Goal: Information Seeking & Learning: Learn about a topic

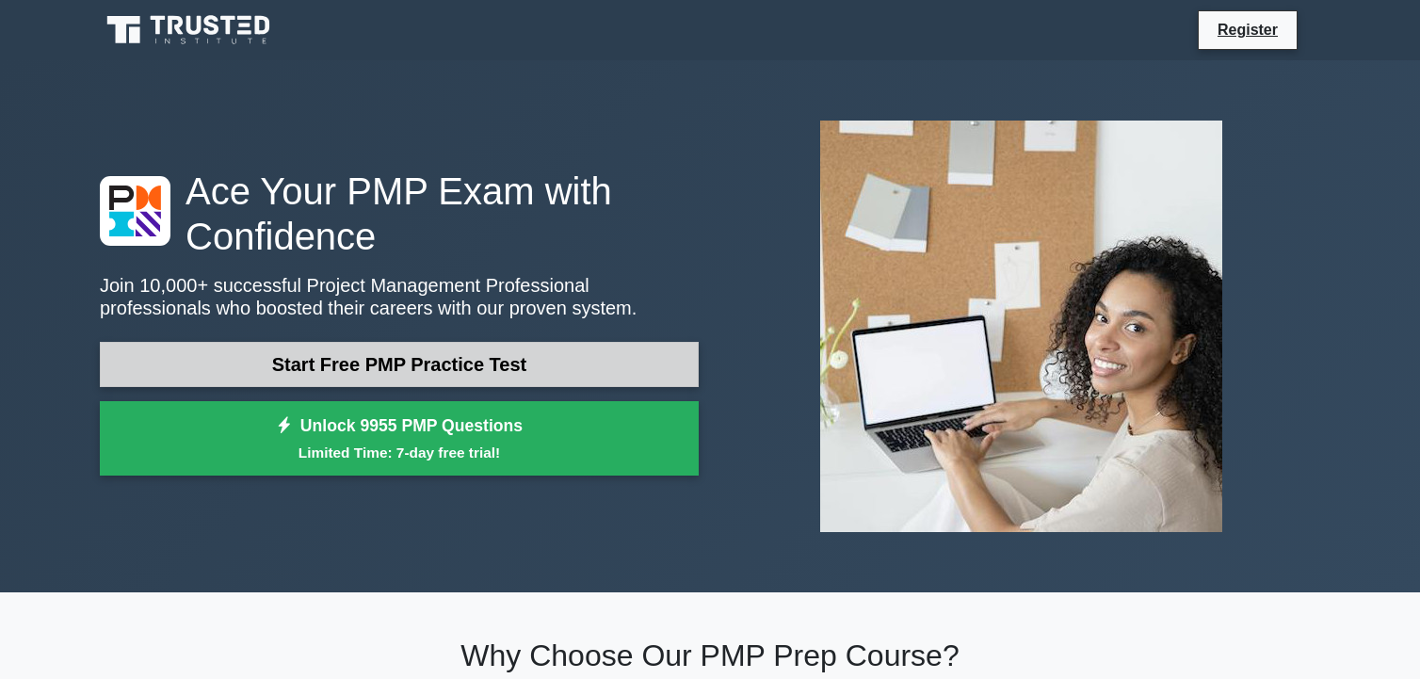
click at [330, 359] on link "Start Free PMP Practice Test" at bounding box center [399, 364] width 599 height 45
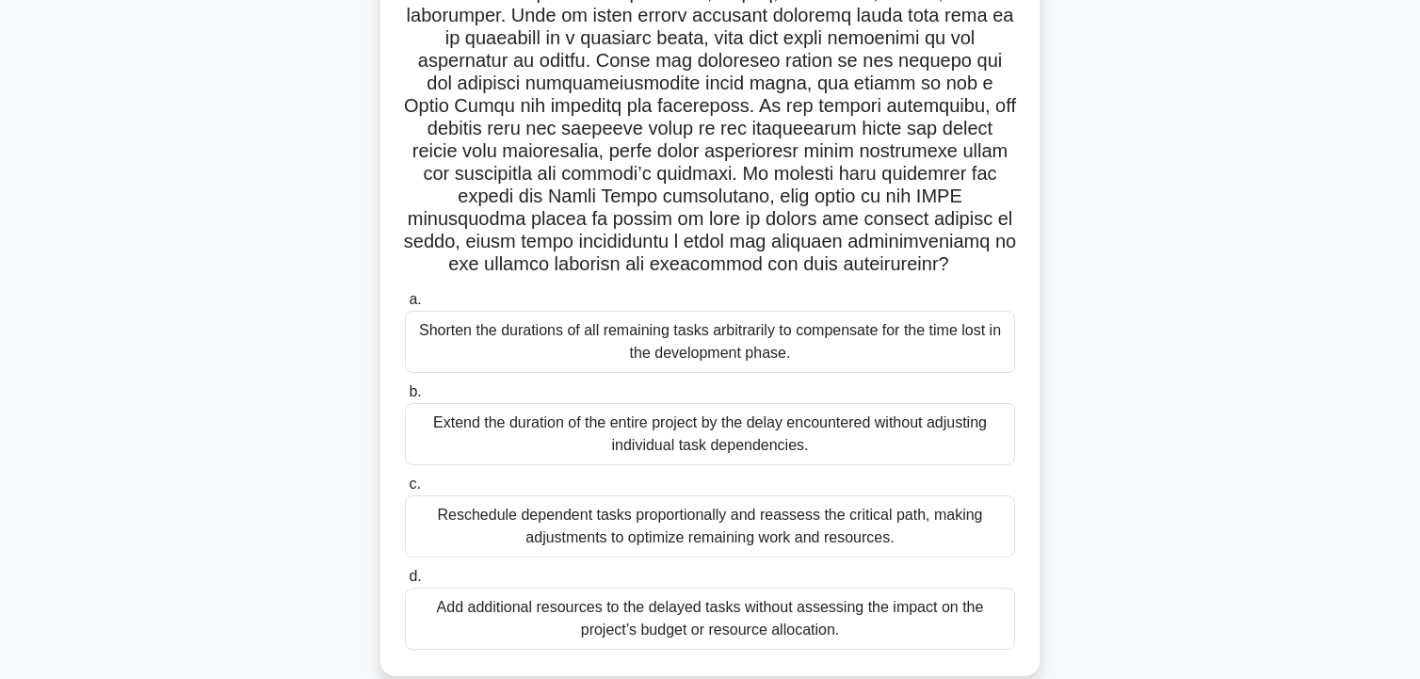
scroll to position [338, 0]
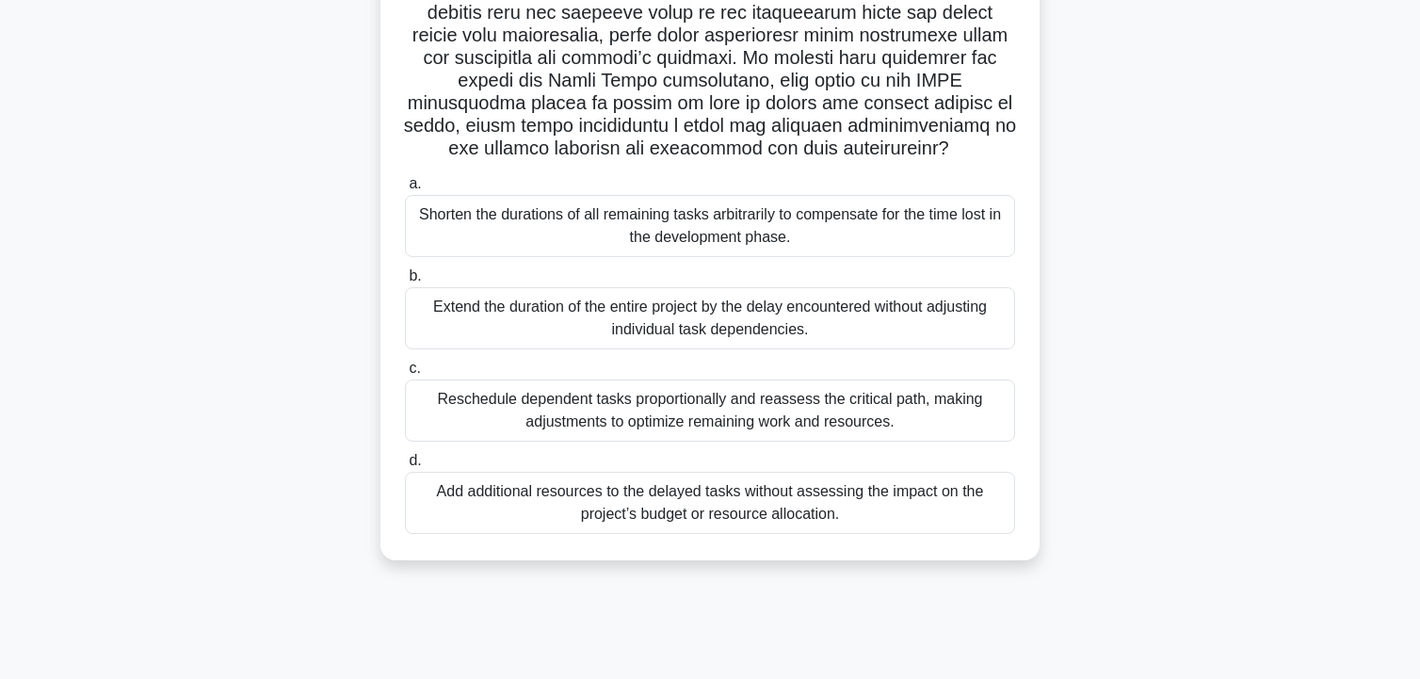
click at [537, 401] on div "Reschedule dependent tasks proportionally and reassess the critical path, makin…" at bounding box center [710, 410] width 610 height 62
click at [405, 375] on input "c. Reschedule dependent tasks proportionally and reassess the critical path, ma…" at bounding box center [405, 368] width 0 height 12
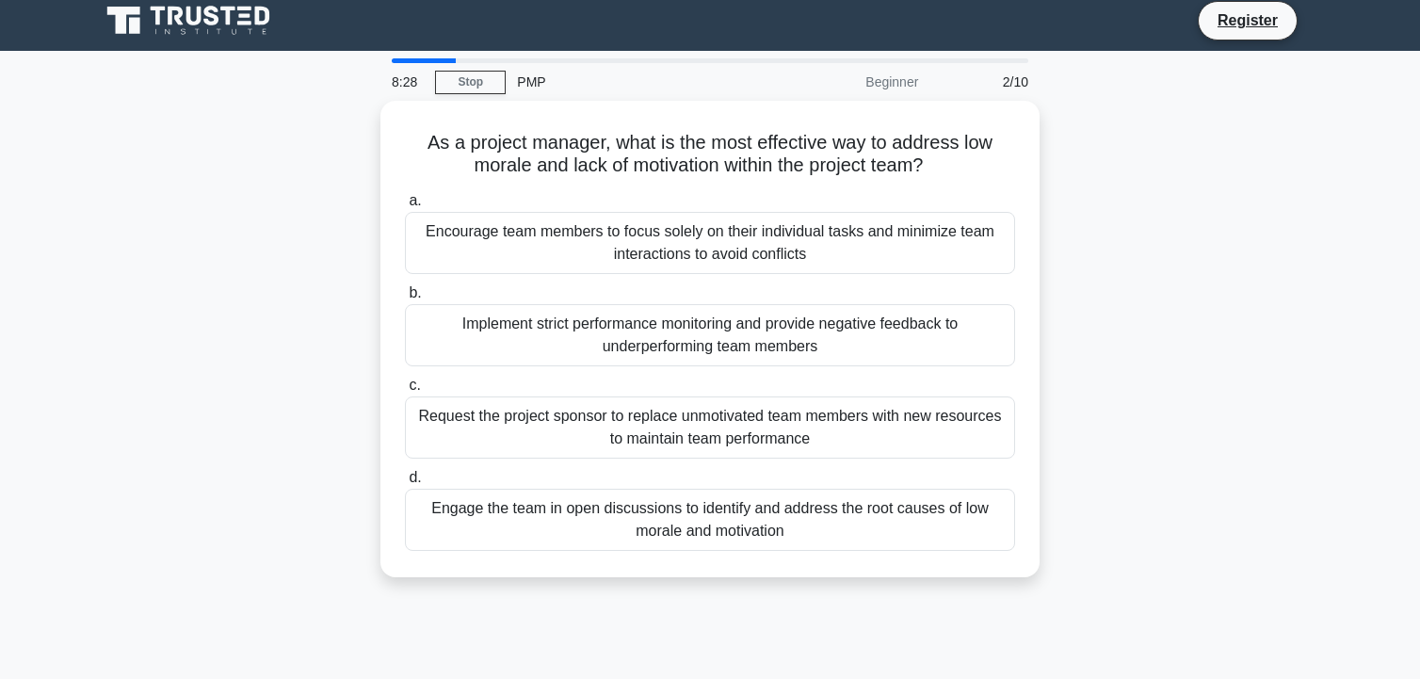
scroll to position [0, 0]
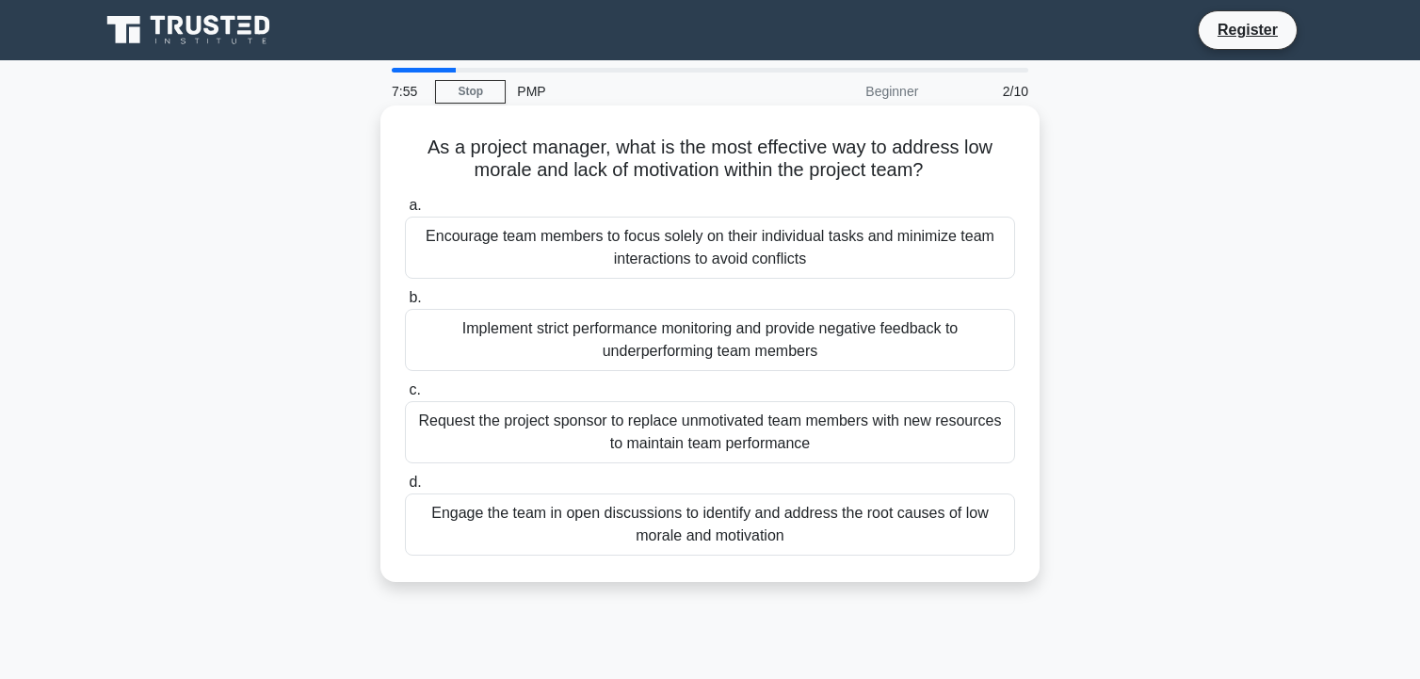
click at [800, 520] on div "Engage the team in open discussions to identify and address the root causes of …" at bounding box center [710, 524] width 610 height 62
click at [405, 489] on input "d. Engage the team in open discussions to identify and address the root causes …" at bounding box center [405, 482] width 0 height 12
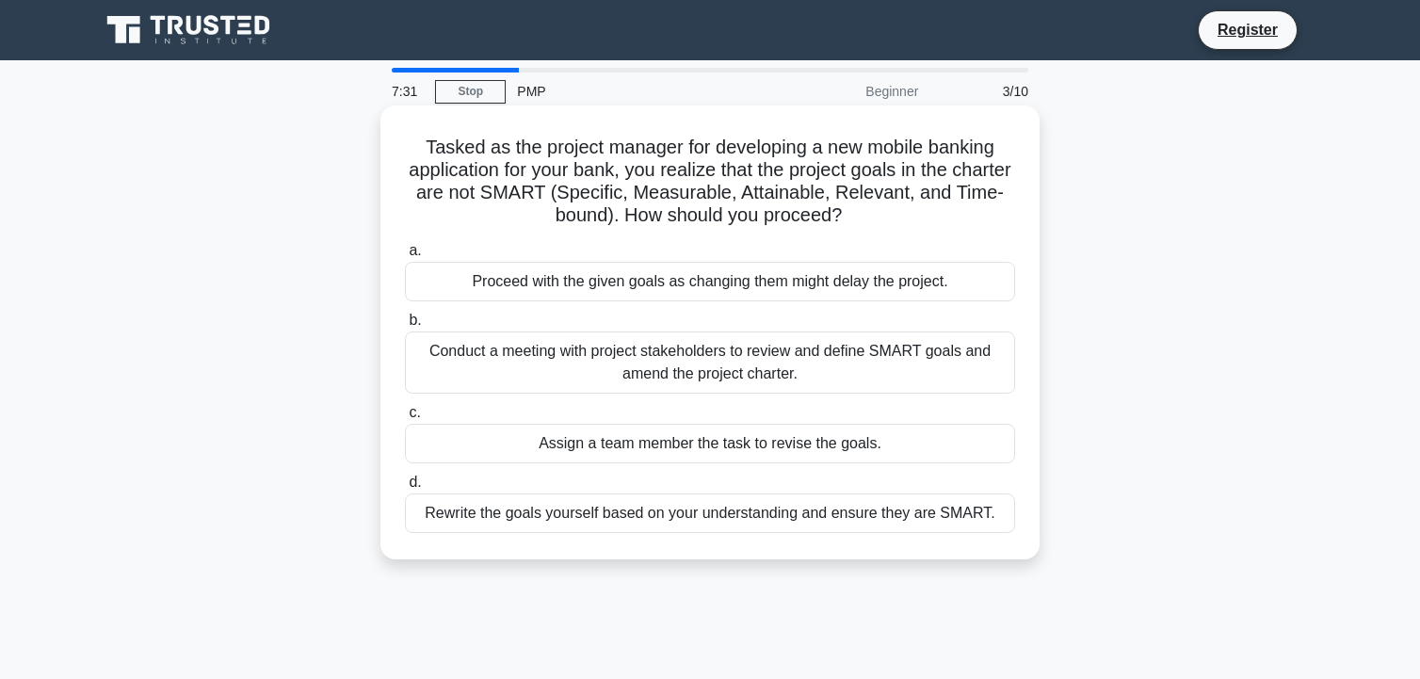
click at [681, 355] on div "Conduct a meeting with project stakeholders to review and define SMART goals an…" at bounding box center [710, 362] width 610 height 62
click at [405, 327] on input "b. Conduct a meeting with project stakeholders to review and define SMART goals…" at bounding box center [405, 320] width 0 height 12
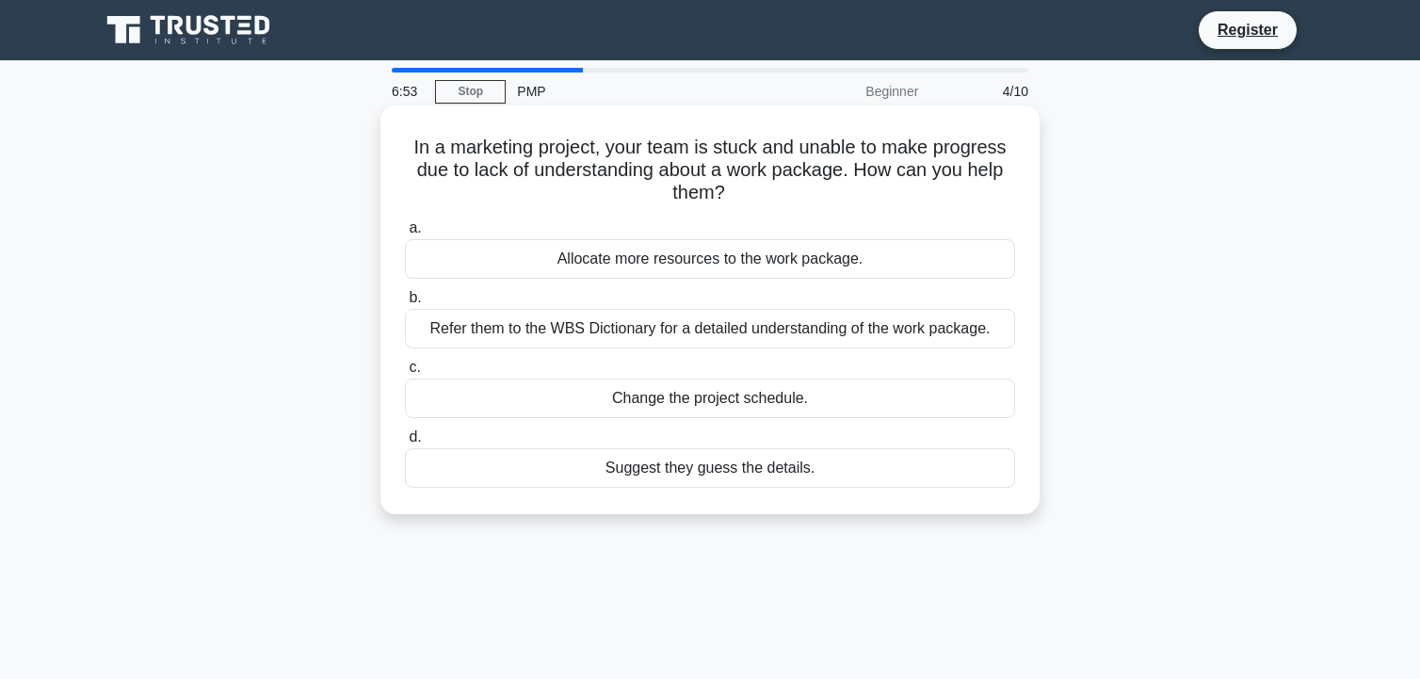
click at [725, 325] on div "Refer them to the WBS Dictionary for a detailed understanding of the work packa…" at bounding box center [710, 329] width 610 height 40
click at [405, 304] on input "b. Refer them to the WBS Dictionary for a detailed understanding of the work pa…" at bounding box center [405, 298] width 0 height 12
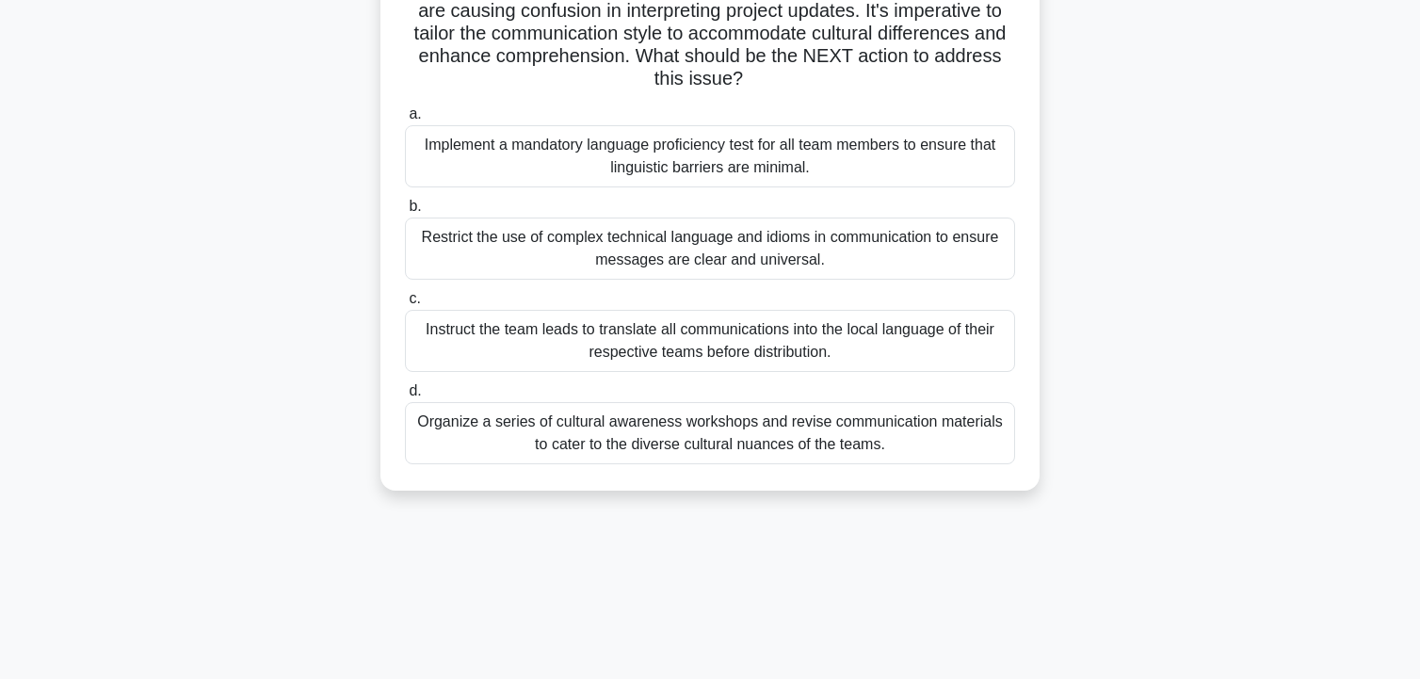
scroll to position [188, 0]
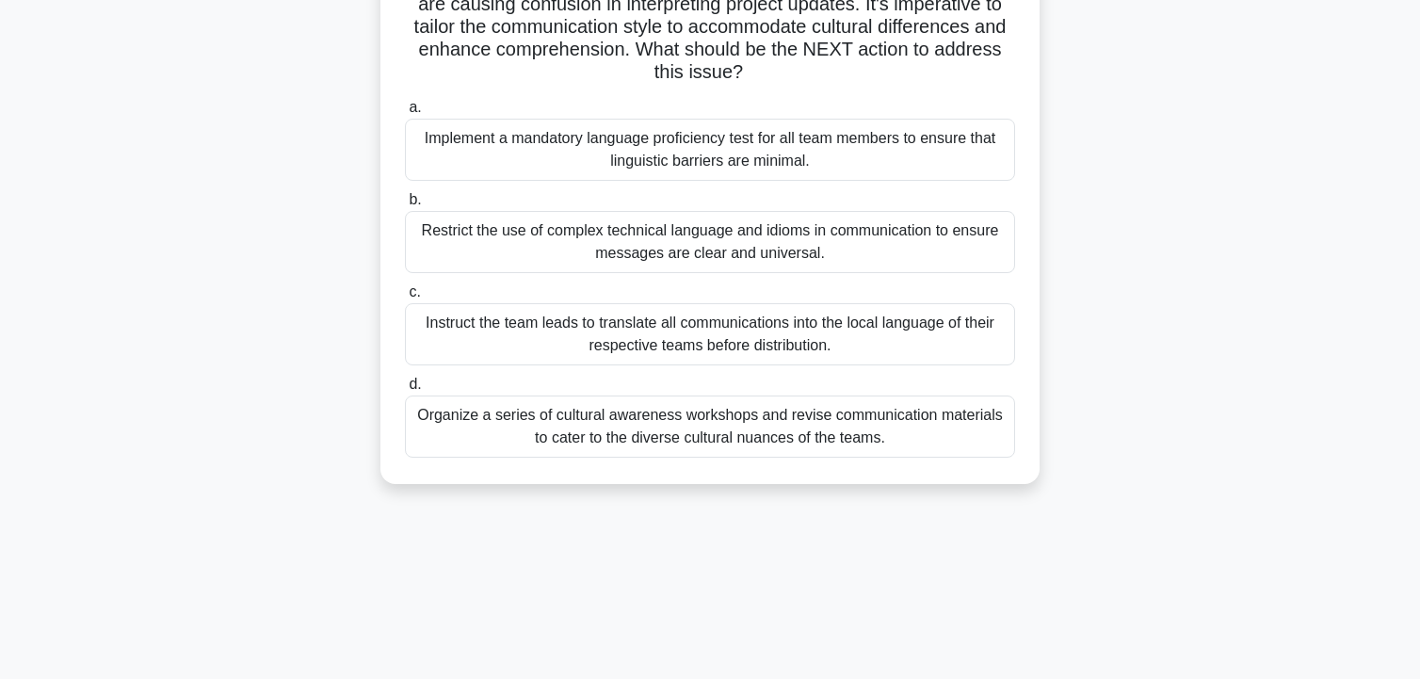
click at [637, 331] on div "Instruct the team leads to translate all communications into the local language…" at bounding box center [710, 334] width 610 height 62
click at [405, 298] on input "c. Instruct the team leads to translate all communications into the local langu…" at bounding box center [405, 292] width 0 height 12
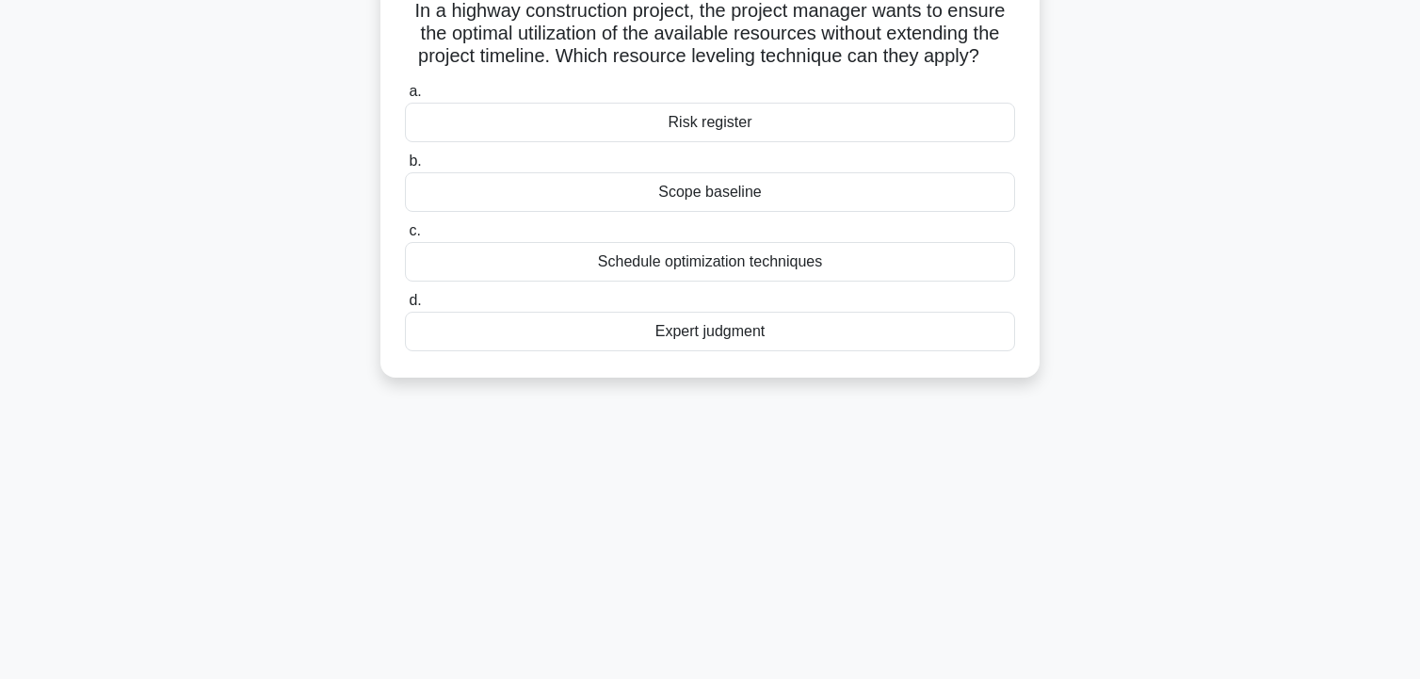
scroll to position [0, 0]
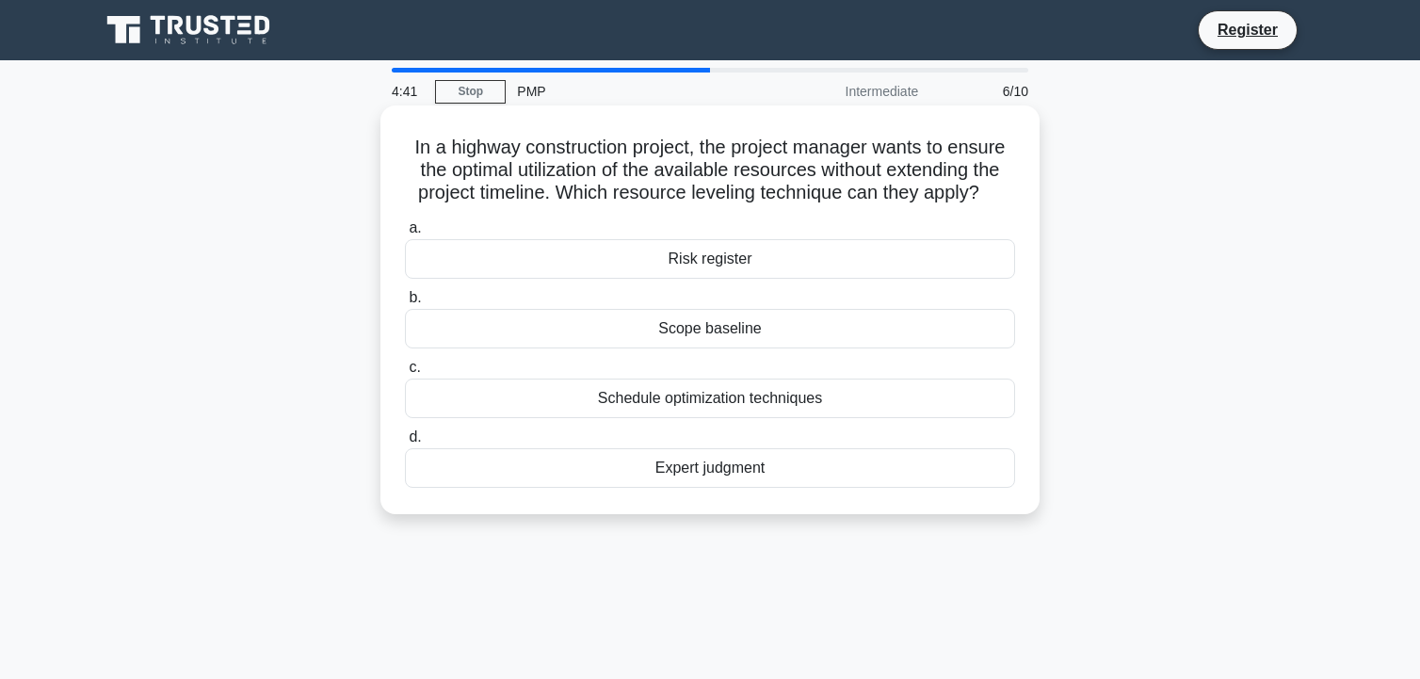
click at [723, 402] on div "Schedule optimization techniques" at bounding box center [710, 398] width 610 height 40
click at [405, 374] on input "c. Schedule optimization techniques" at bounding box center [405, 367] width 0 height 12
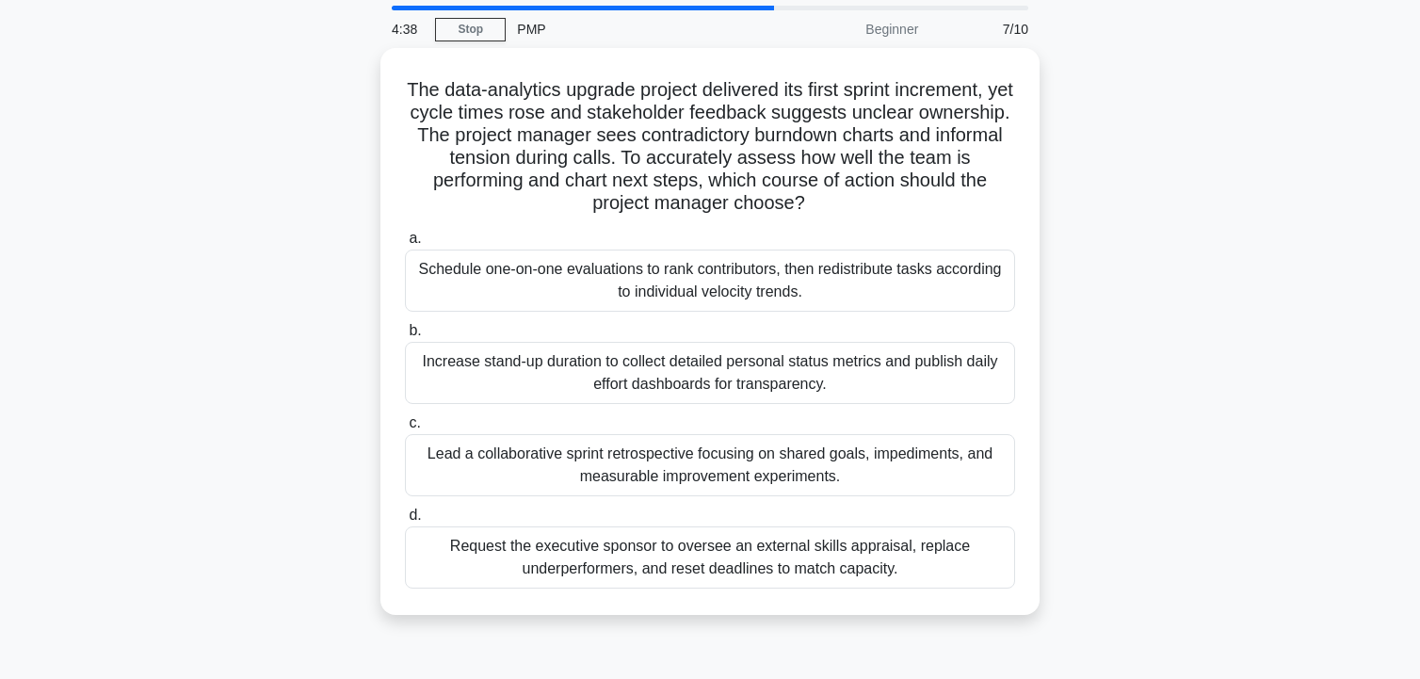
scroll to position [94, 0]
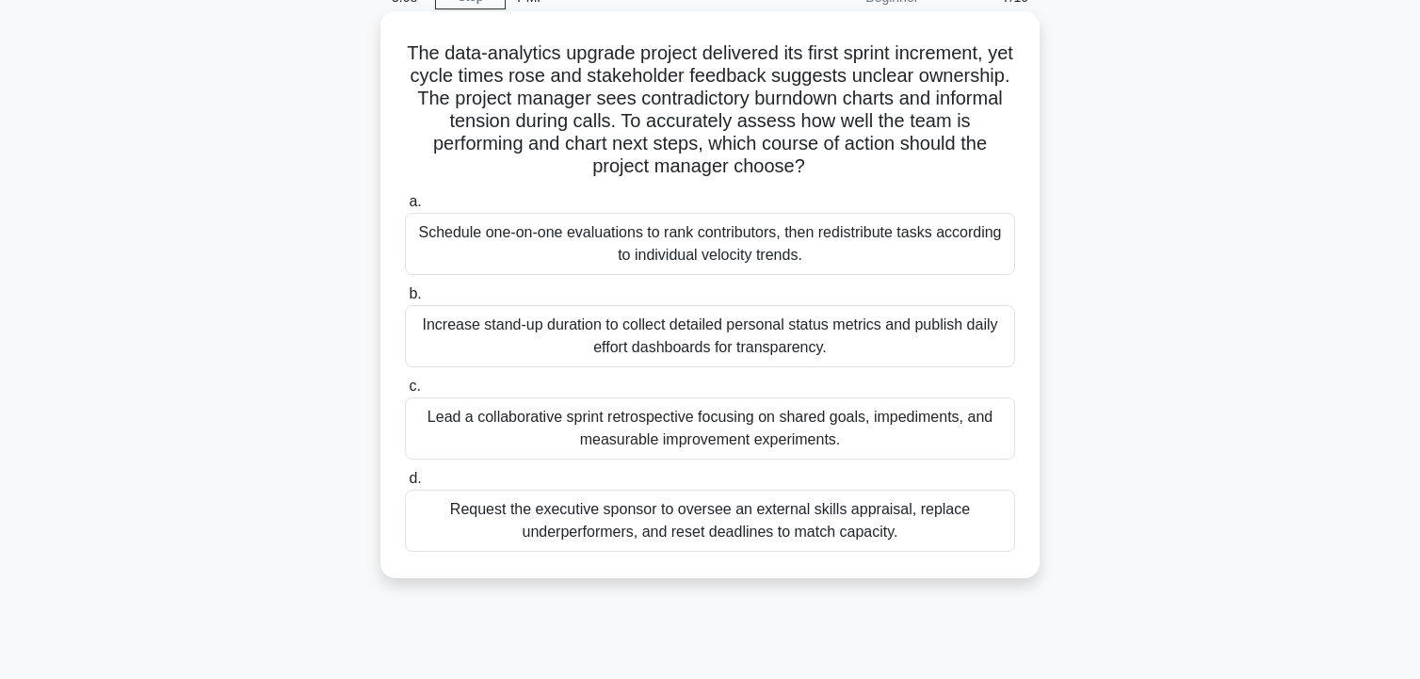
click at [754, 331] on div "Increase stand-up duration to collect detailed personal status metrics and publ…" at bounding box center [710, 336] width 610 height 62
click at [405, 300] on input "b. Increase stand-up duration to collect detailed personal status metrics and p…" at bounding box center [405, 294] width 0 height 12
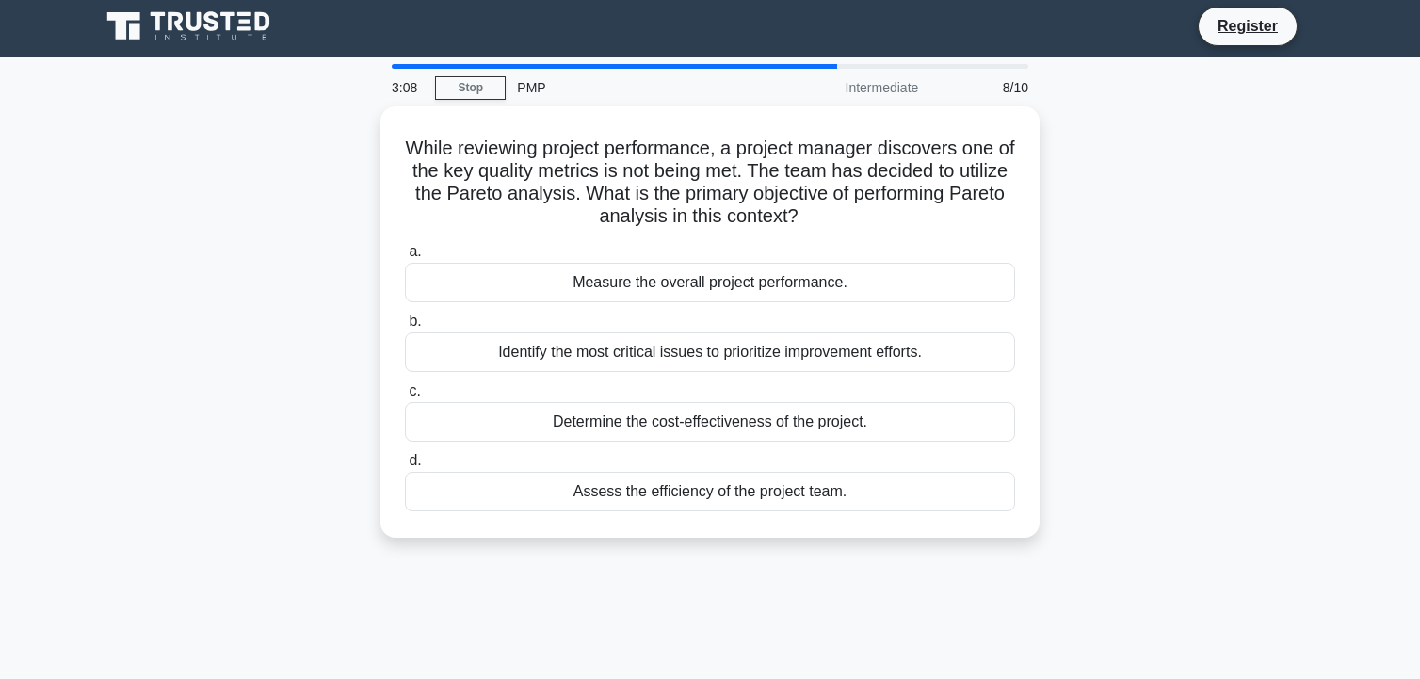
scroll to position [0, 0]
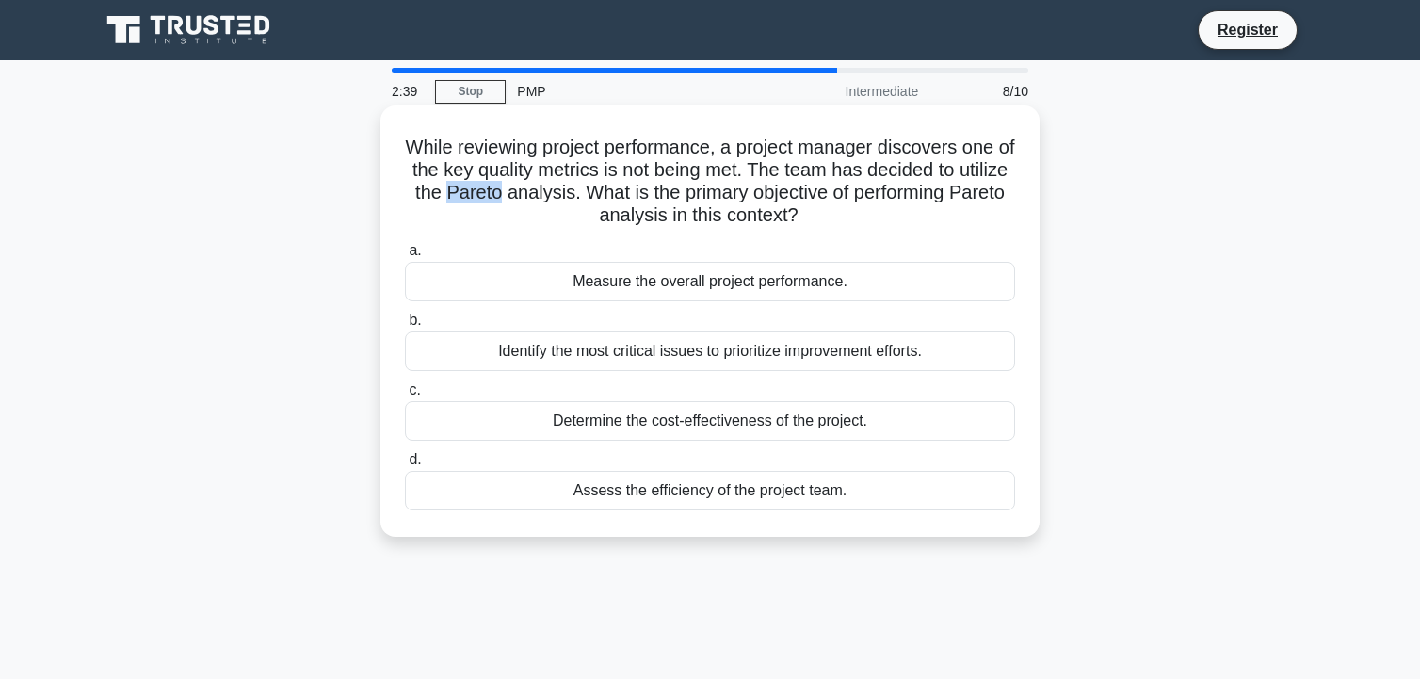
drag, startPoint x: 530, startPoint y: 202, endPoint x: 548, endPoint y: 196, distance: 19.1
click at [548, 196] on h5 "While reviewing project performance, a project manager discovers one of the key…" at bounding box center [710, 182] width 614 height 92
copy h5 "Pareto"
click at [570, 222] on h5 "While reviewing project performance, a project manager discovers one of the key…" at bounding box center [710, 182] width 614 height 92
click at [819, 350] on div "Identify the most critical issues to prioritize improvement efforts." at bounding box center [710, 351] width 610 height 40
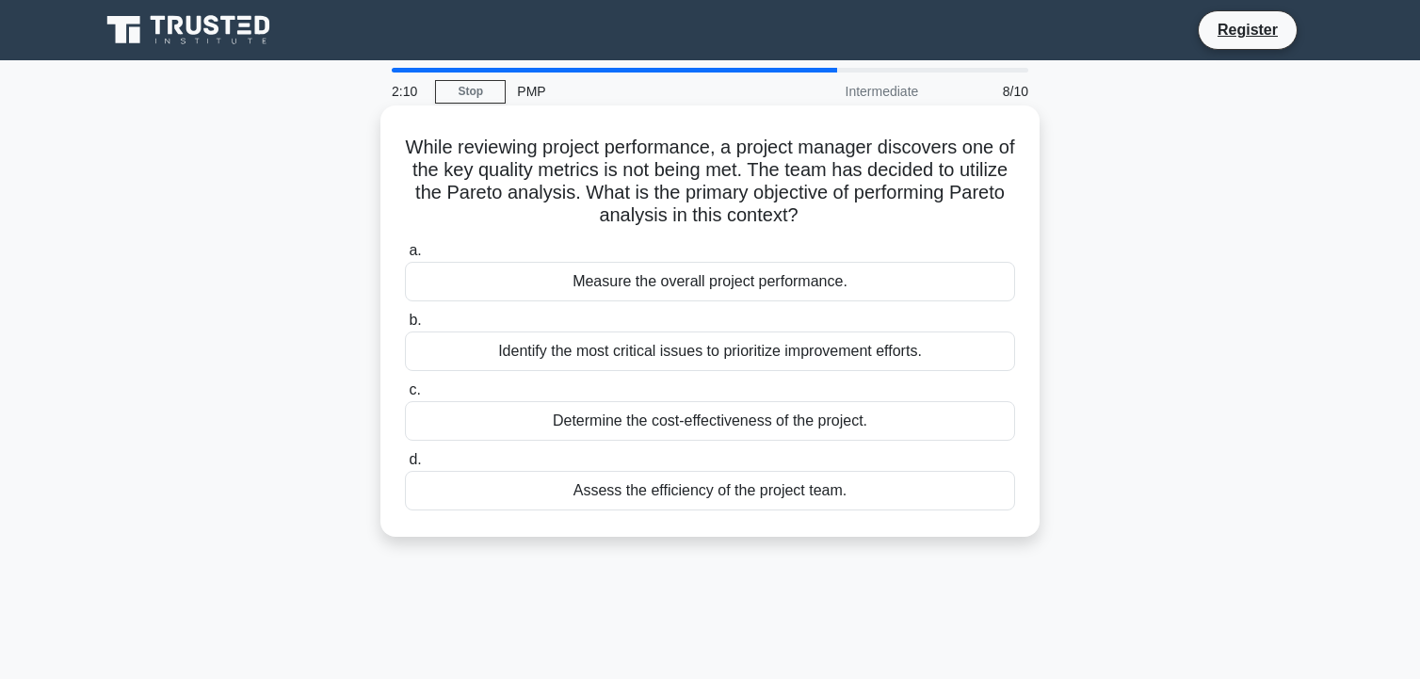
click at [405, 327] on input "b. Identify the most critical issues to prioritize improvement efforts." at bounding box center [405, 320] width 0 height 12
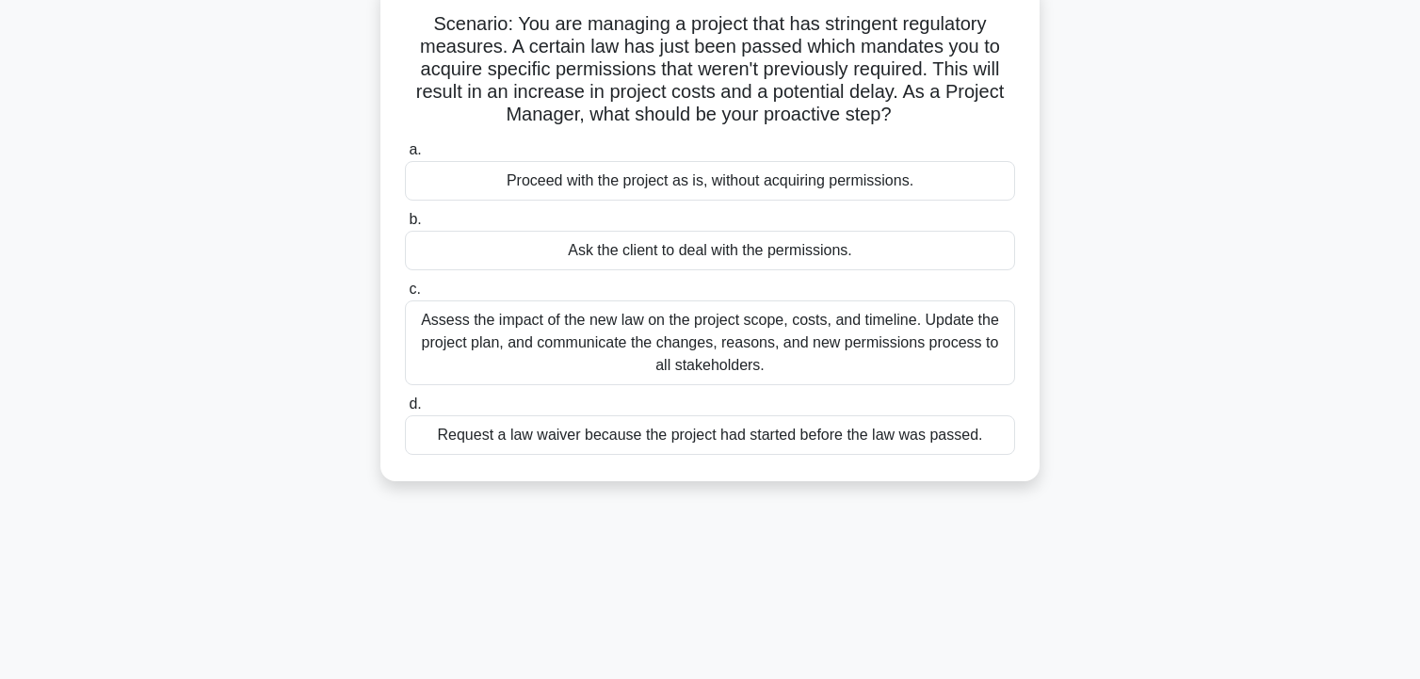
scroll to position [94, 0]
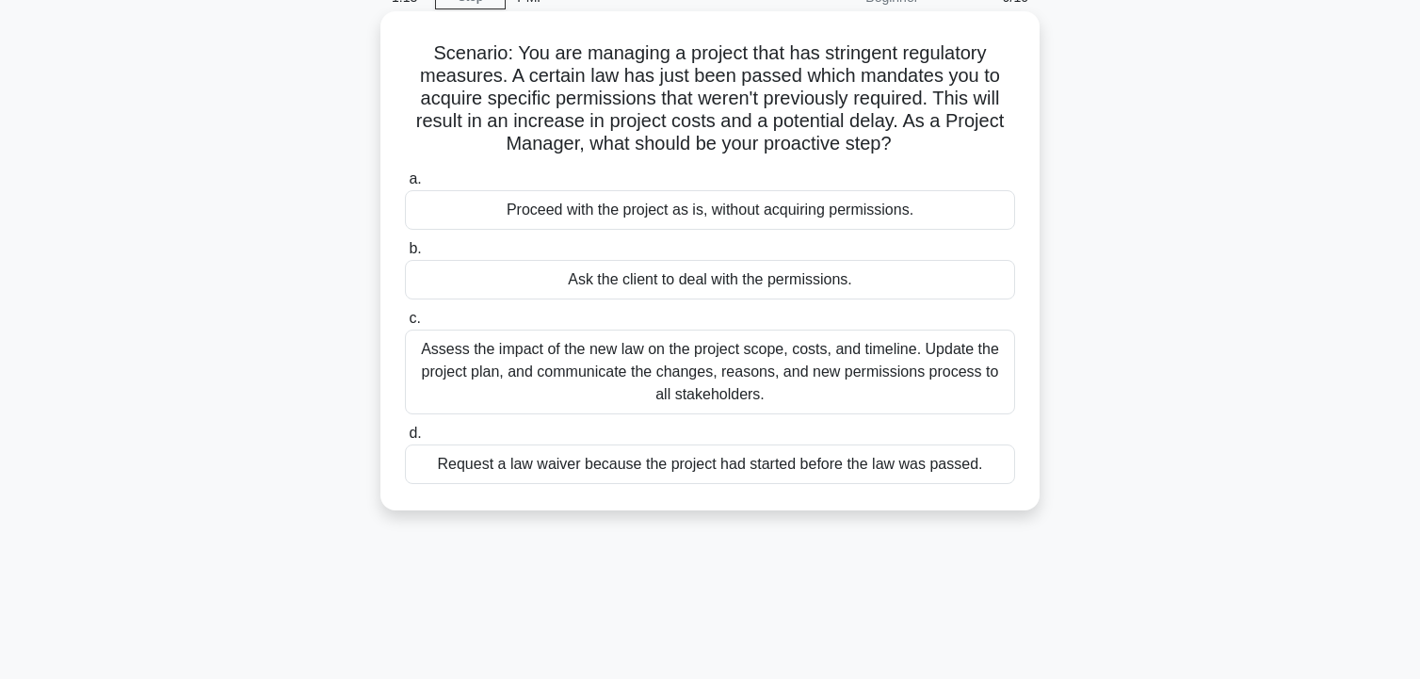
click at [576, 343] on div "Assess the impact of the new law on the project scope, costs, and timeline. Upd…" at bounding box center [710, 371] width 610 height 85
click at [405, 325] on input "c. Assess the impact of the new law on the project scope, costs, and timeline. …" at bounding box center [405, 319] width 0 height 12
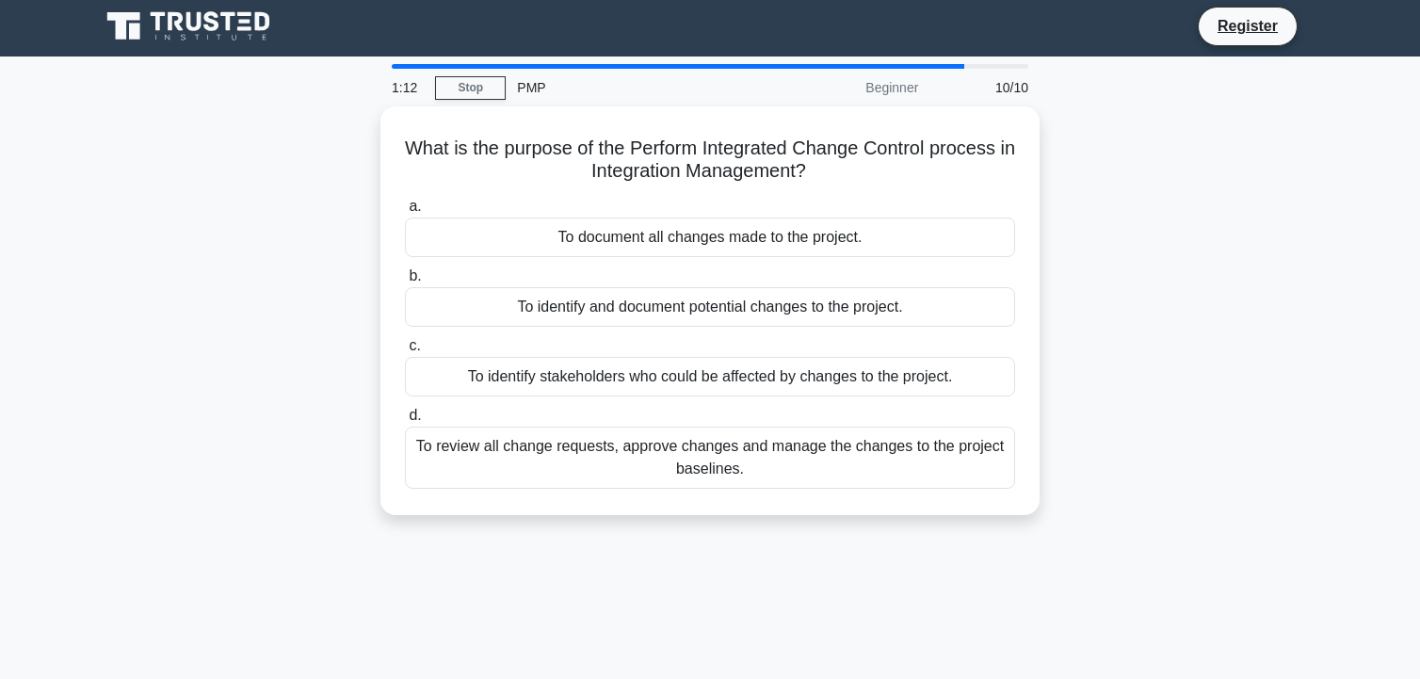
scroll to position [0, 0]
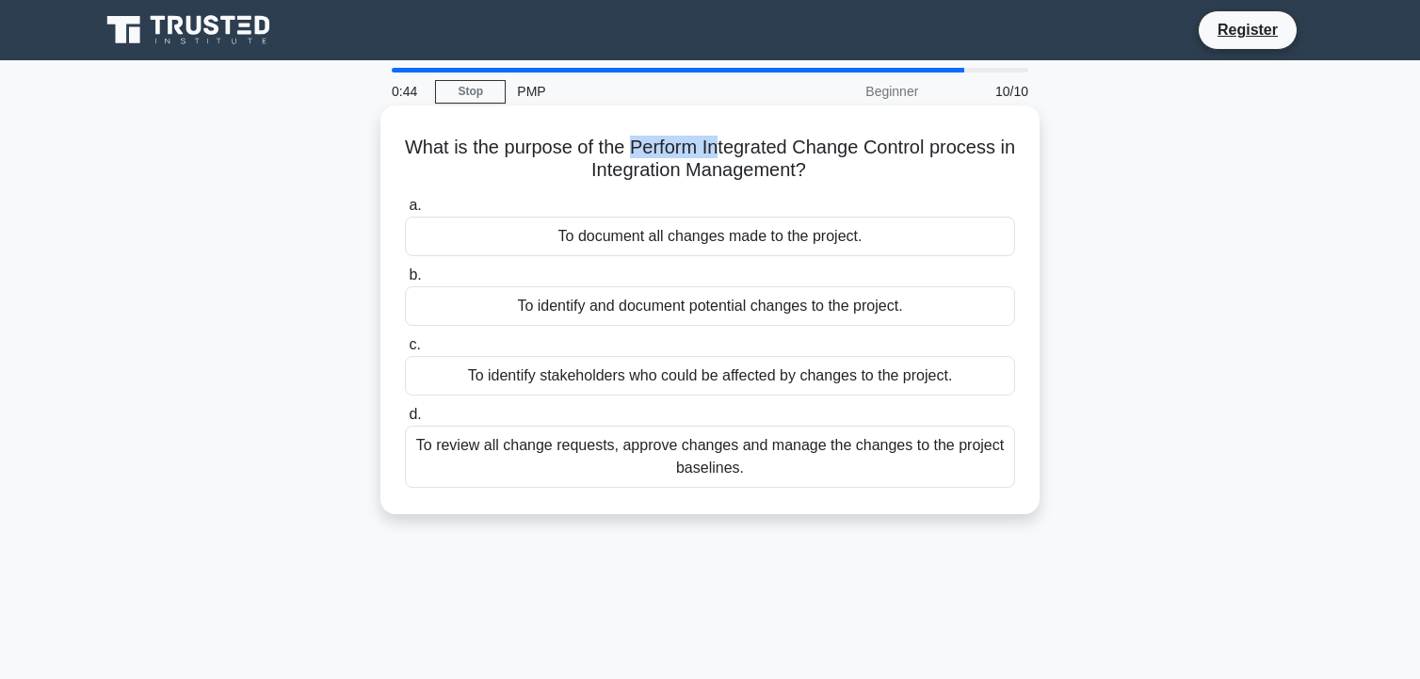
drag, startPoint x: 642, startPoint y: 146, endPoint x: 730, endPoint y: 146, distance: 88.5
click at [730, 146] on h5 "What is the purpose of the Perform Integrated Change Control process in Integra…" at bounding box center [710, 159] width 614 height 47
click at [698, 147] on h5 "What is the purpose of the Perform Integrated Change Control process in Integra…" at bounding box center [710, 159] width 614 height 47
drag, startPoint x: 718, startPoint y: 147, endPoint x: 941, endPoint y: 132, distance: 223.6
click at [941, 132] on div "What is the purpose of the Perform Integrated Change Control process in Integra…" at bounding box center [710, 309] width 644 height 393
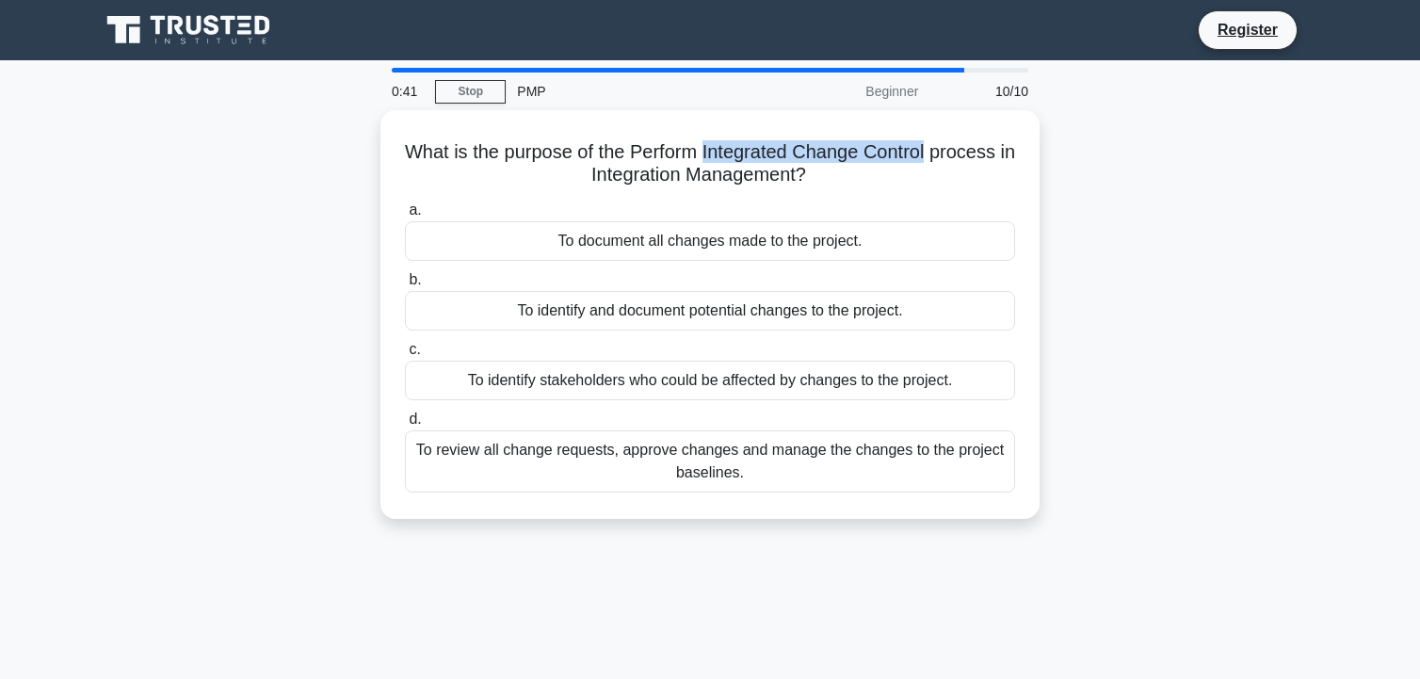
copy h5 "Integrated Change Control"
click at [304, 181] on div "What is the purpose of the Perform Integrated Change Control process in Integra…" at bounding box center [709, 325] width 1243 height 431
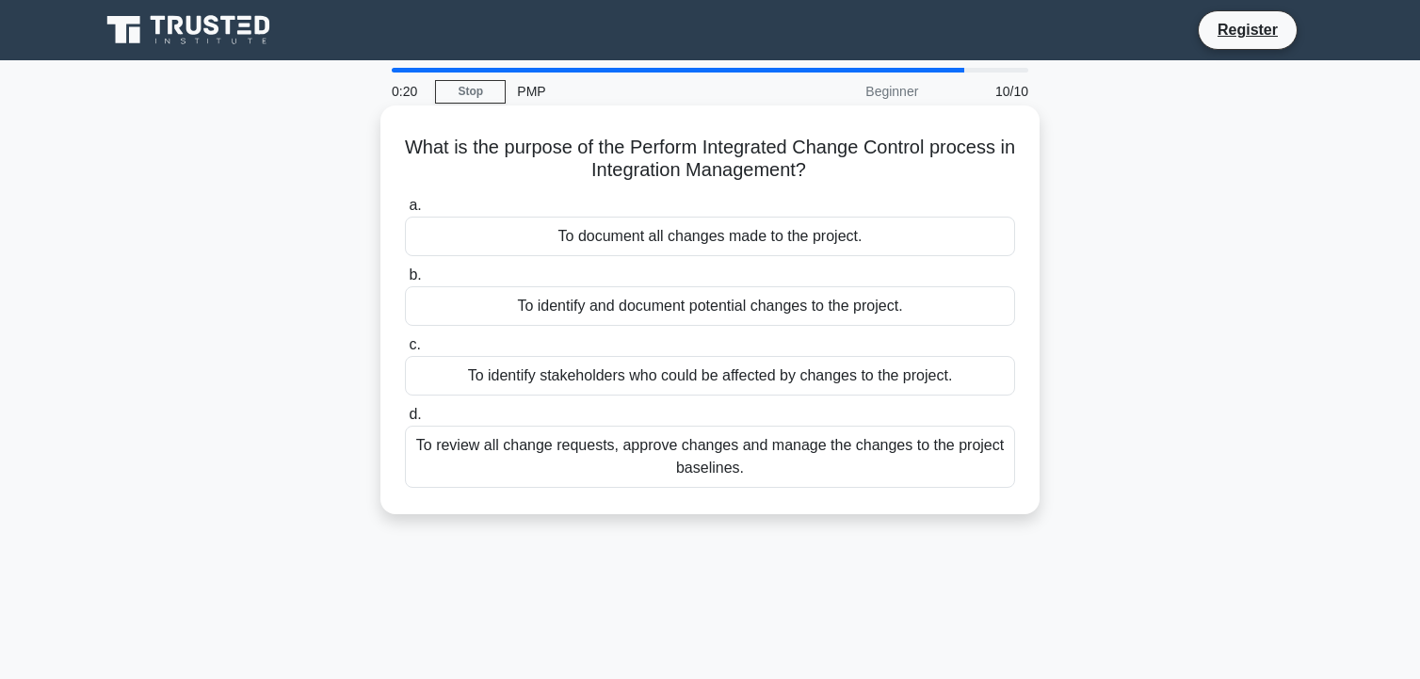
click at [687, 303] on div "To identify and document potential changes to the project." at bounding box center [710, 306] width 610 height 40
click at [405, 281] on input "b. To identify and document potential changes to the project." at bounding box center [405, 275] width 0 height 12
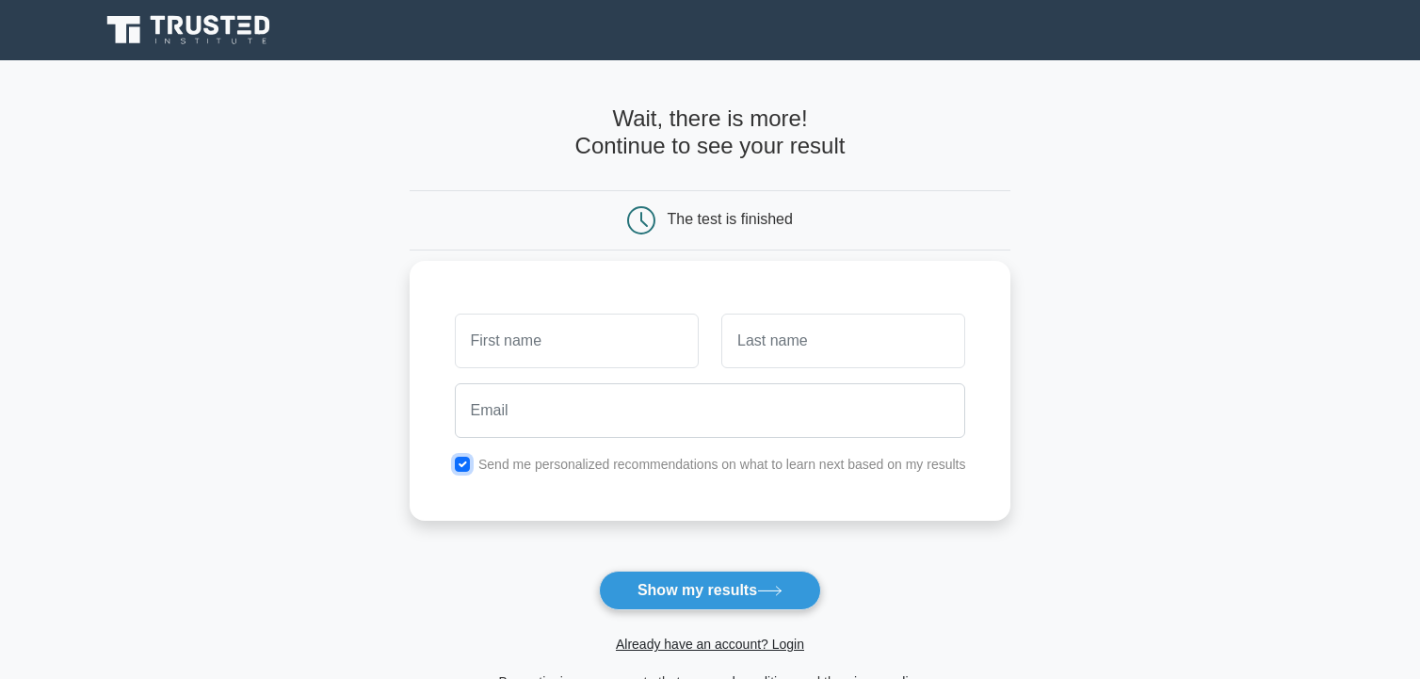
click at [462, 463] on input "checkbox" at bounding box center [462, 464] width 15 height 15
checkbox input "false"
drag, startPoint x: 540, startPoint y: 341, endPoint x: 568, endPoint y: 351, distance: 29.2
click at [540, 341] on input "text" at bounding box center [577, 340] width 244 height 55
type input "lex"
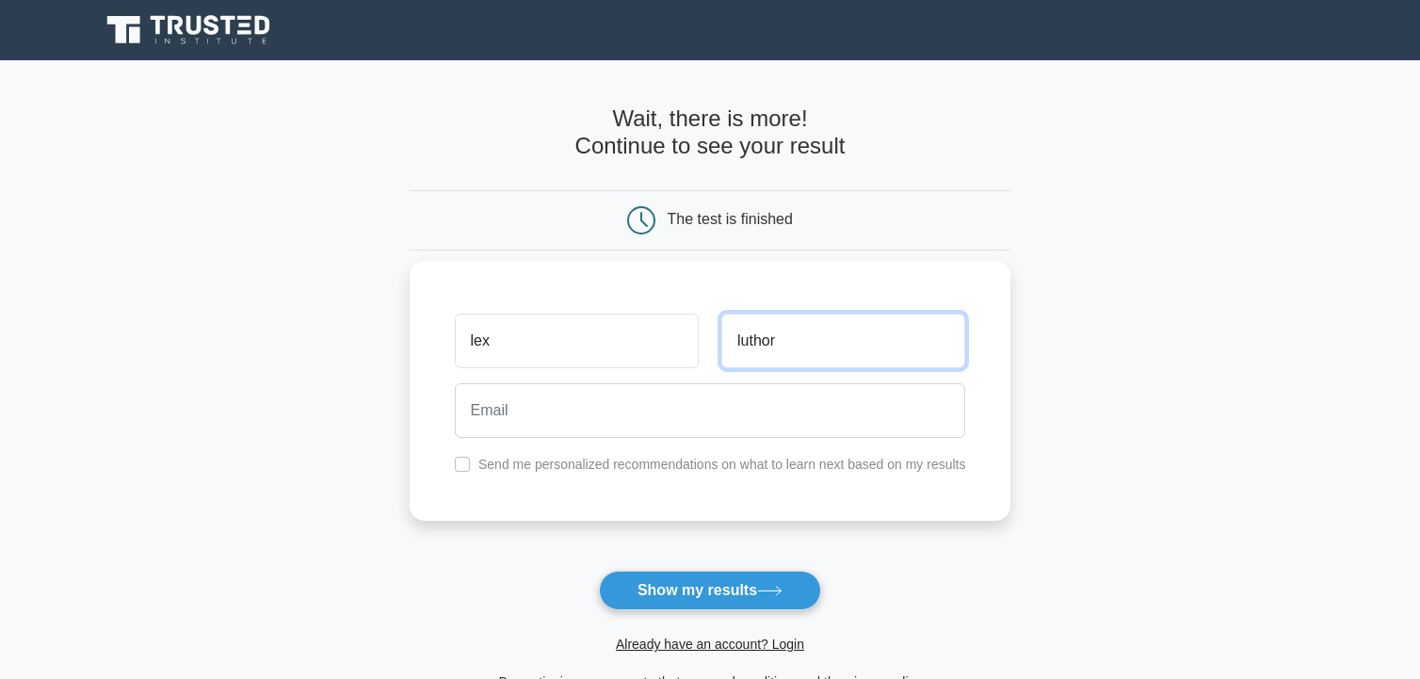
type input "luthor"
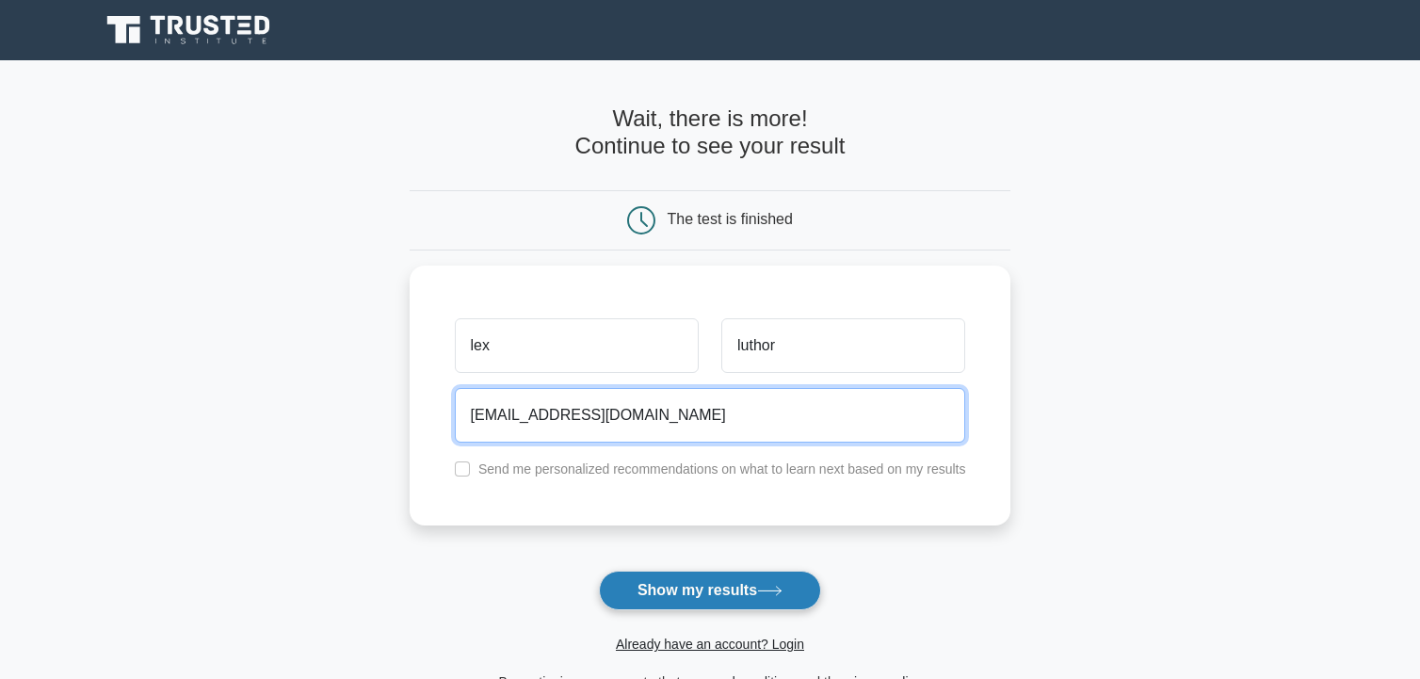
type input "ralphmaraj@live.com"
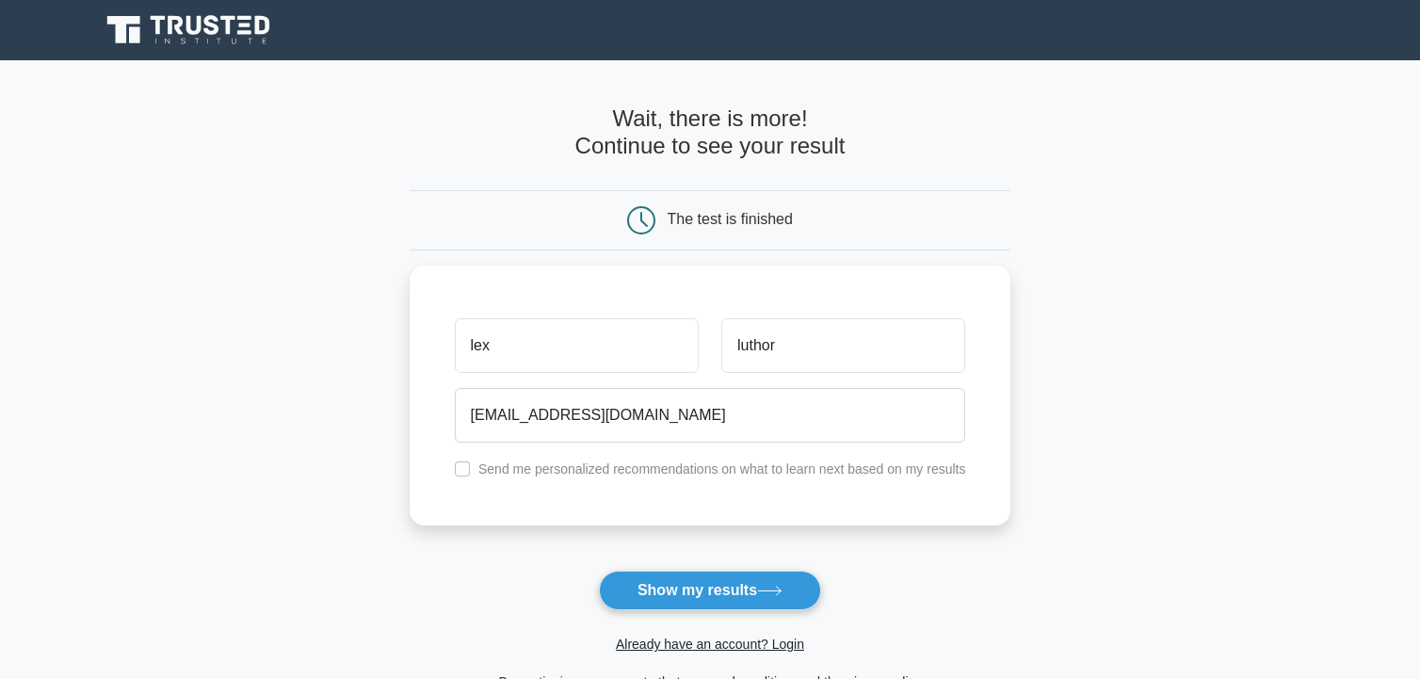
drag, startPoint x: 694, startPoint y: 577, endPoint x: 682, endPoint y: 574, distance: 11.6
click at [695, 577] on button "Show my results" at bounding box center [710, 590] width 222 height 40
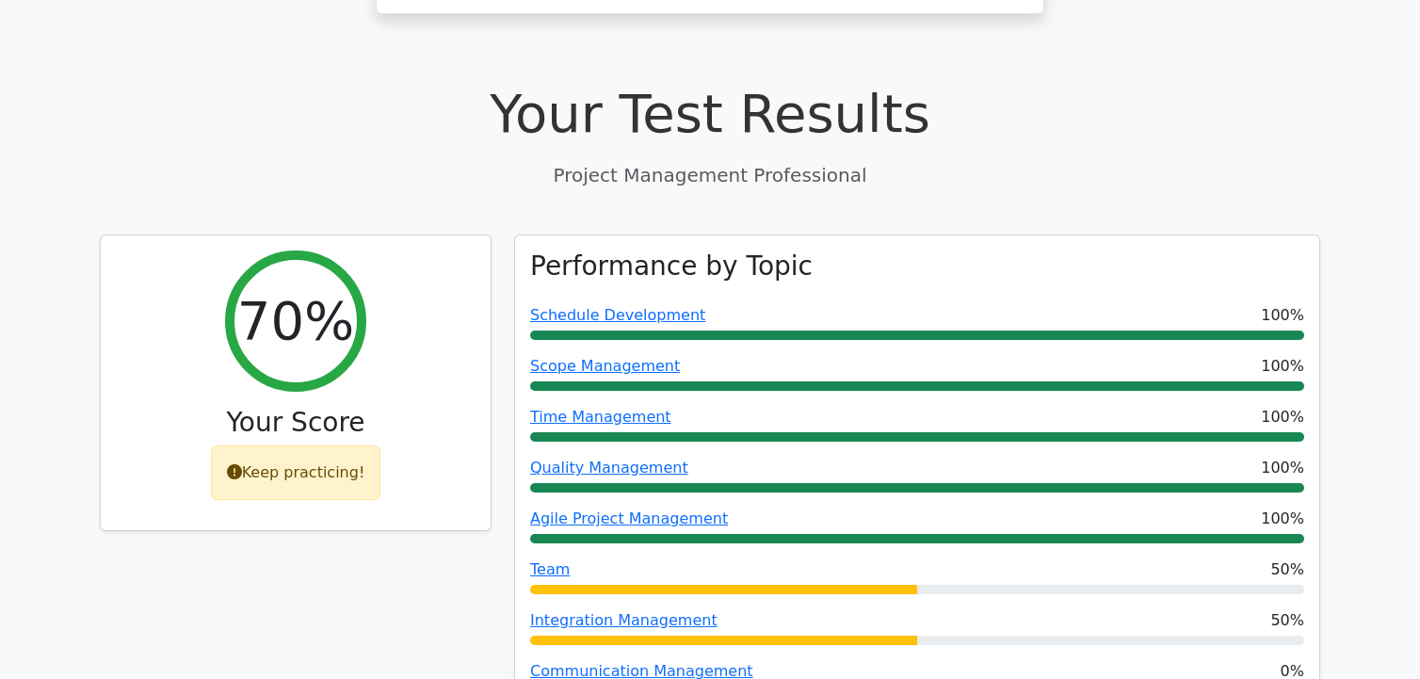
scroll to position [659, 0]
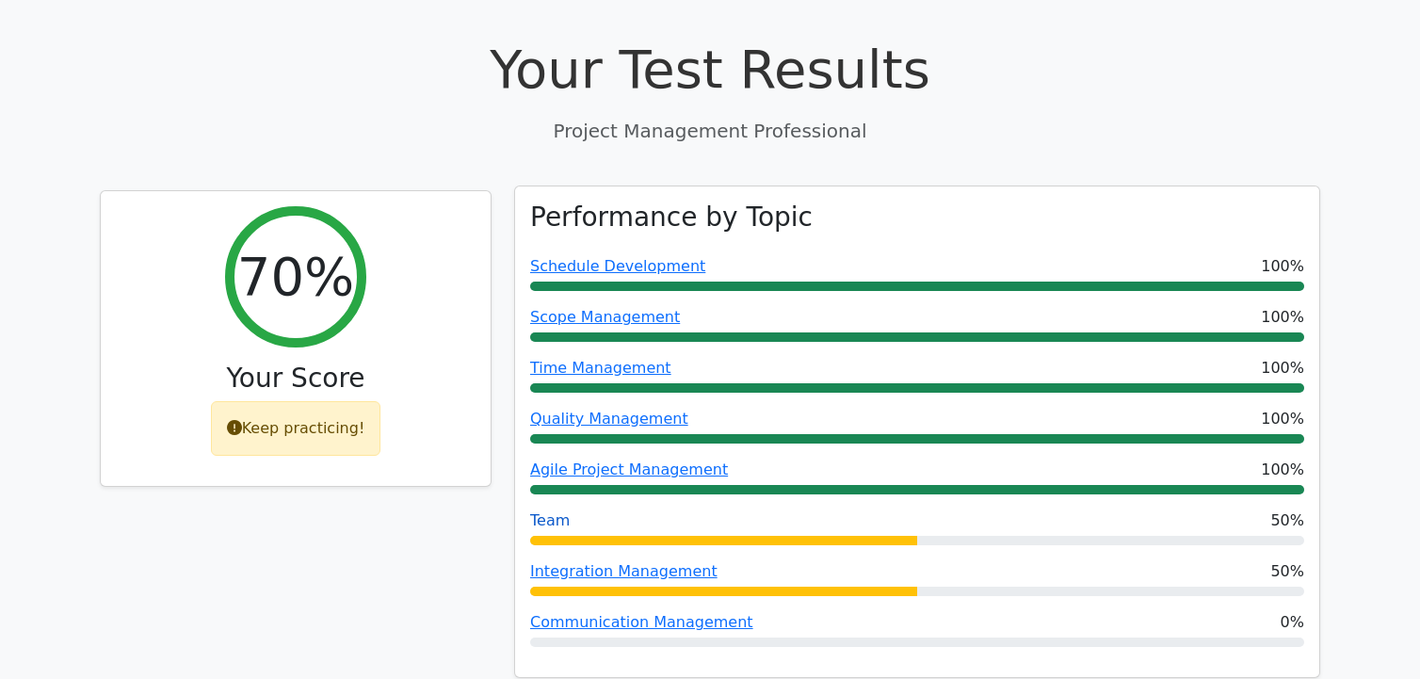
click at [553, 511] on link "Team" at bounding box center [550, 520] width 40 height 18
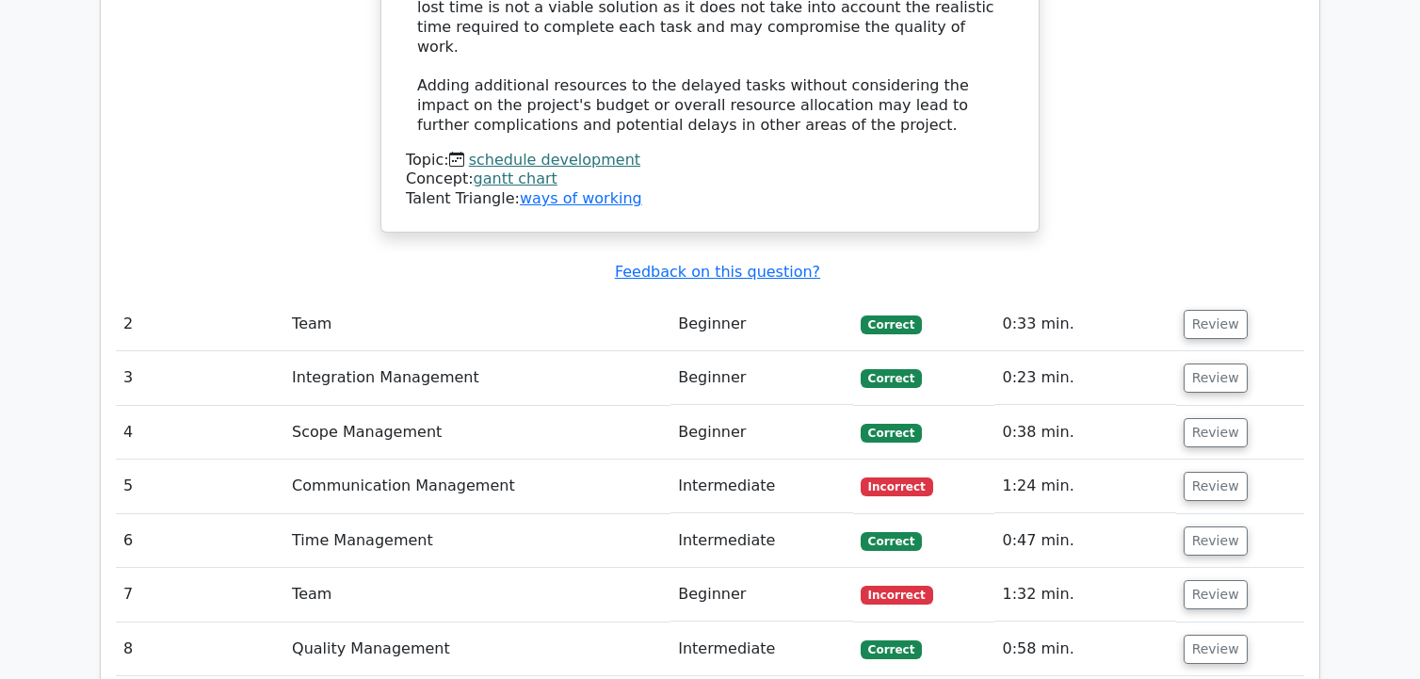
scroll to position [2967, 0]
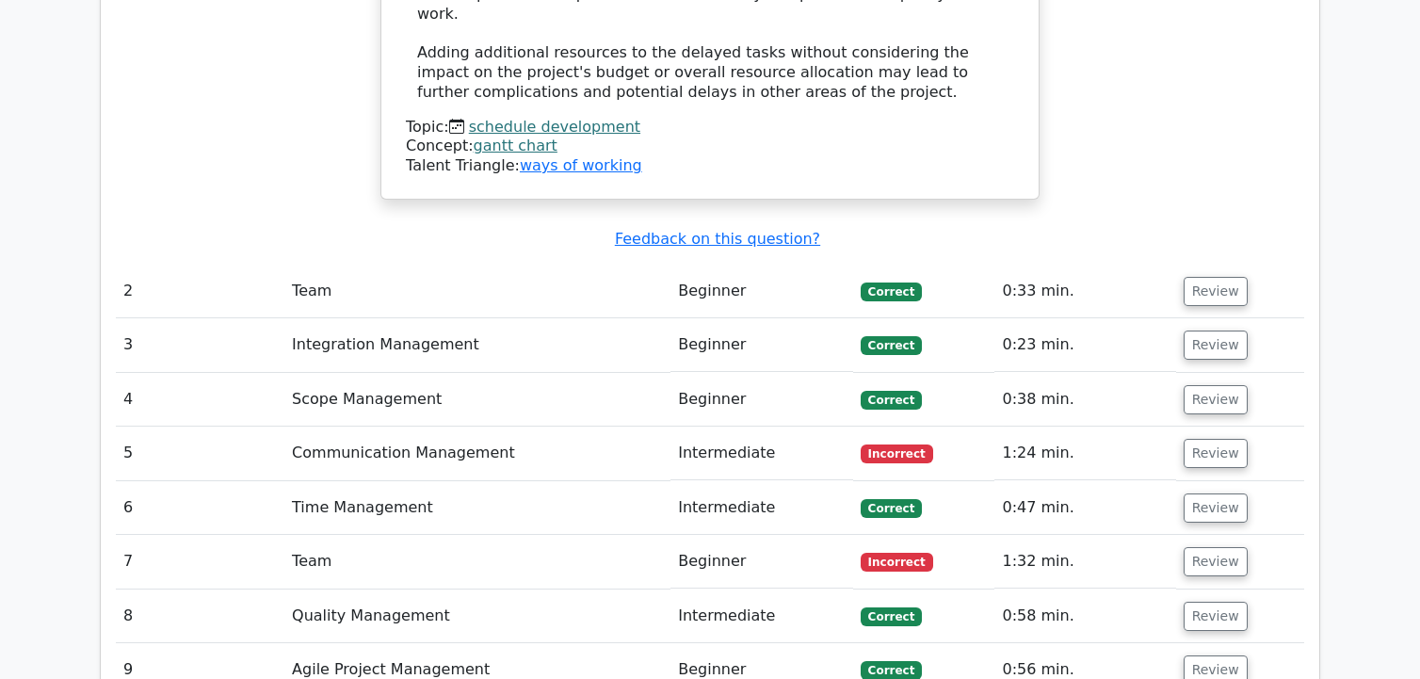
click at [603, 426] on td "Communication Management" at bounding box center [477, 453] width 386 height 54
click at [1190, 439] on button "Review" at bounding box center [1215, 453] width 64 height 29
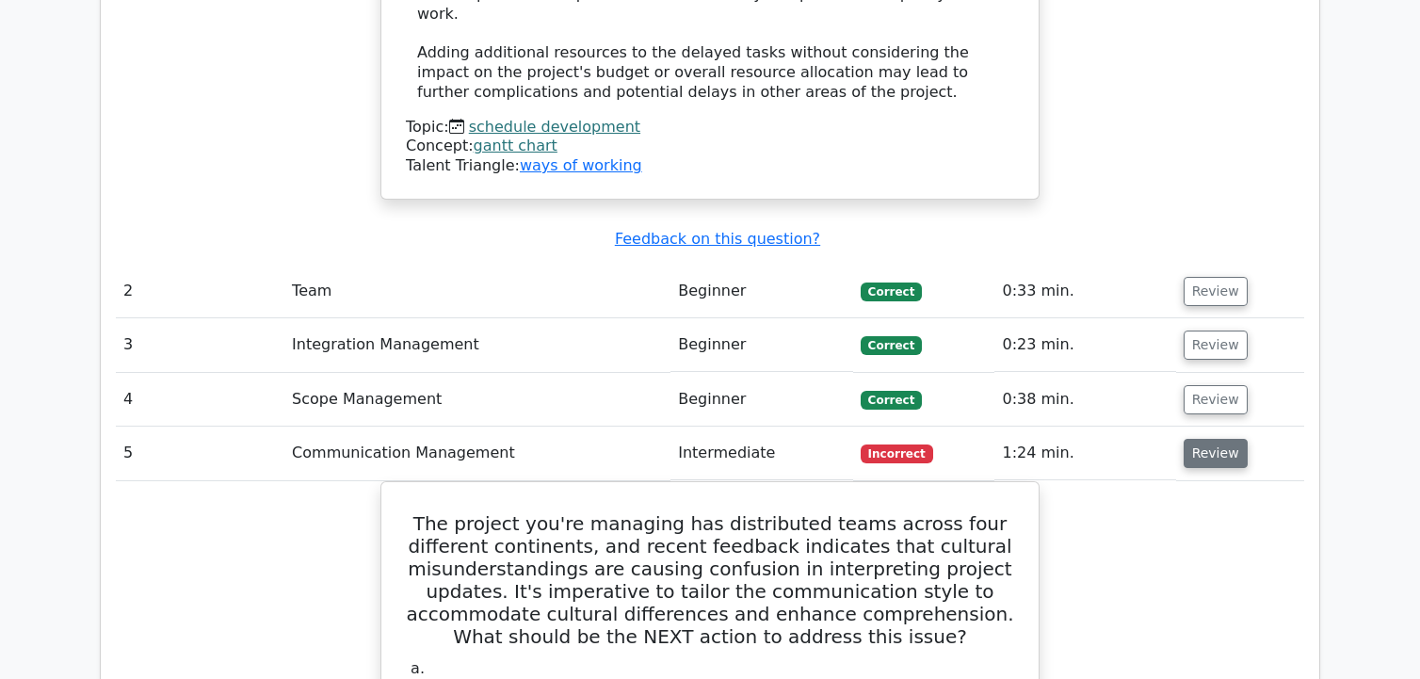
click at [1190, 439] on button "Review" at bounding box center [1215, 453] width 64 height 29
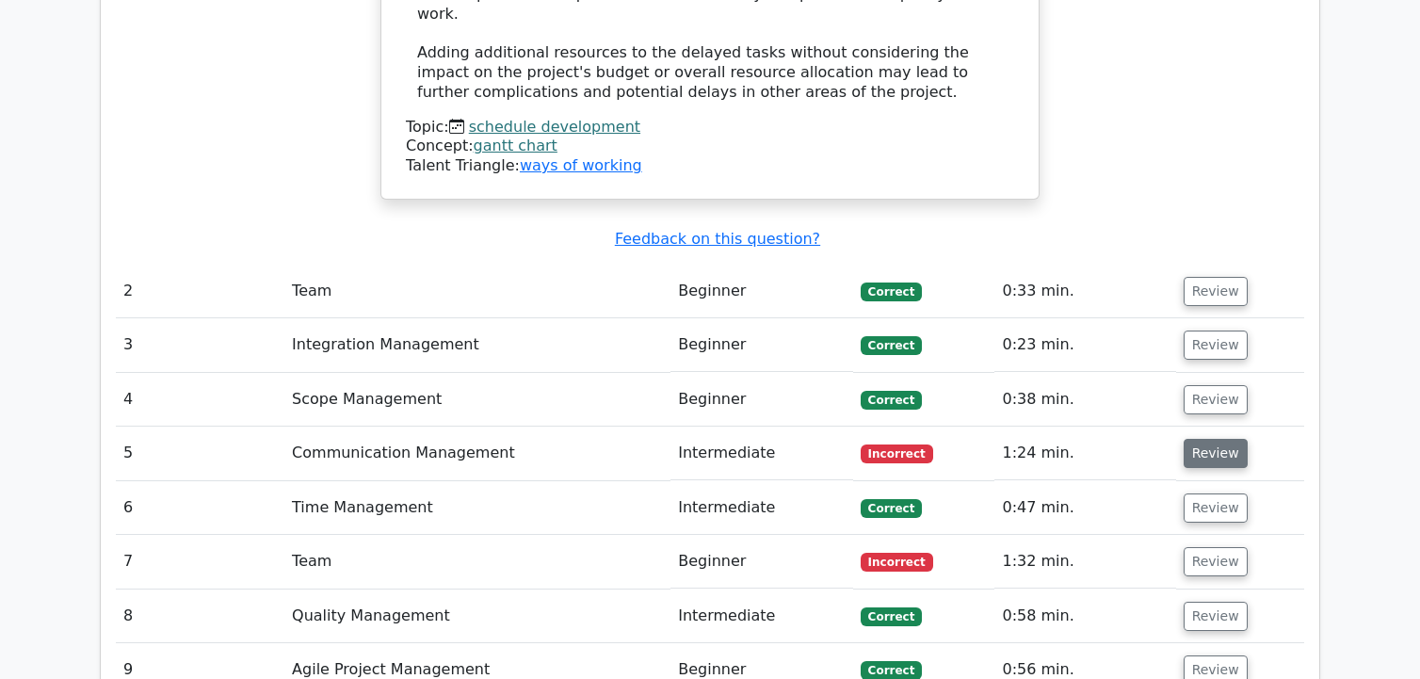
click at [1237, 426] on td "Review" at bounding box center [1240, 453] width 128 height 54
click at [1233, 439] on button "Review" at bounding box center [1215, 453] width 64 height 29
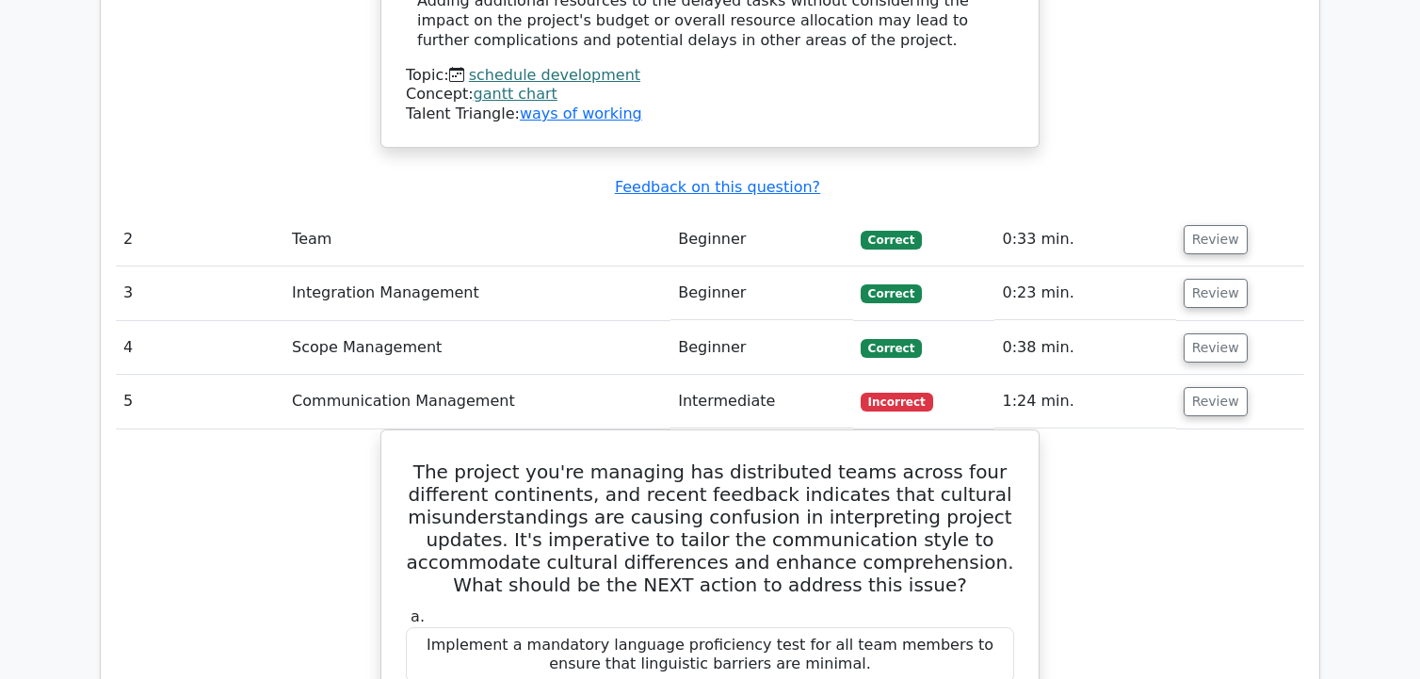
scroll to position [2850, 0]
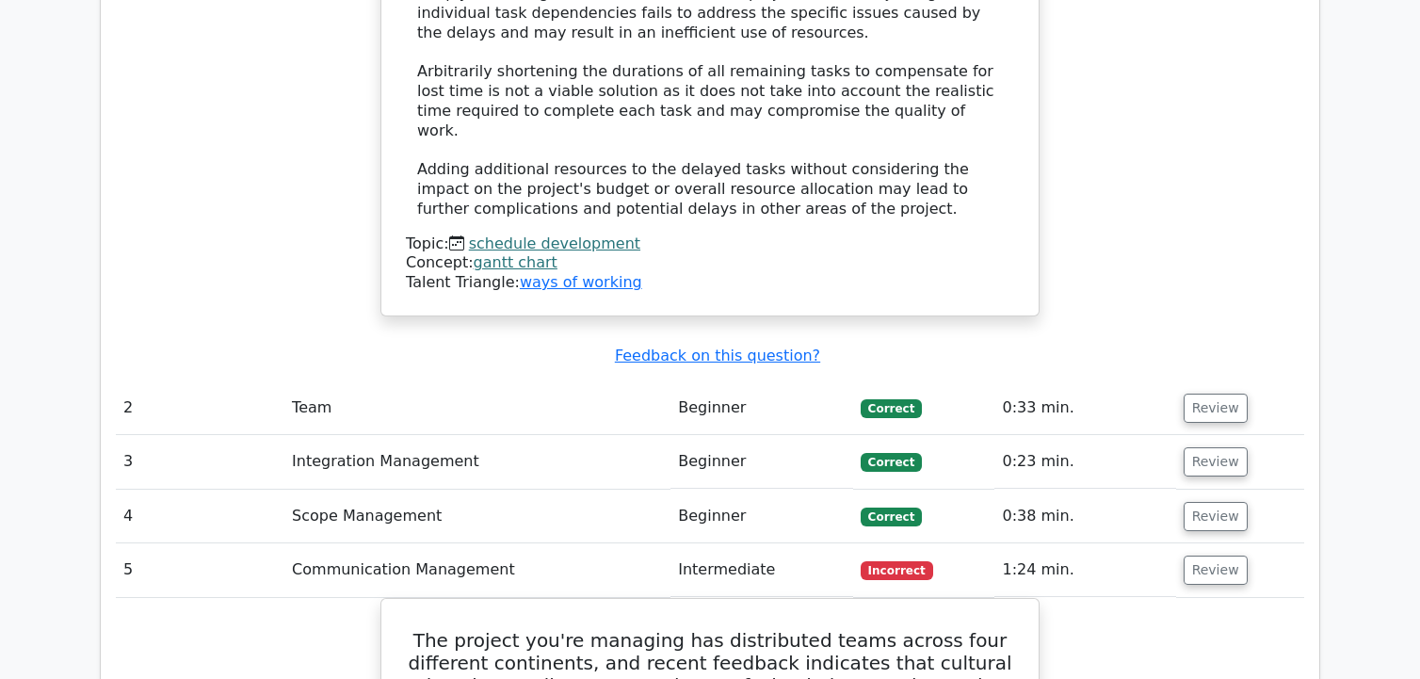
click at [1125, 543] on td "1:24 min." at bounding box center [1084, 570] width 181 height 54
click at [1212, 555] on button "Review" at bounding box center [1215, 569] width 64 height 29
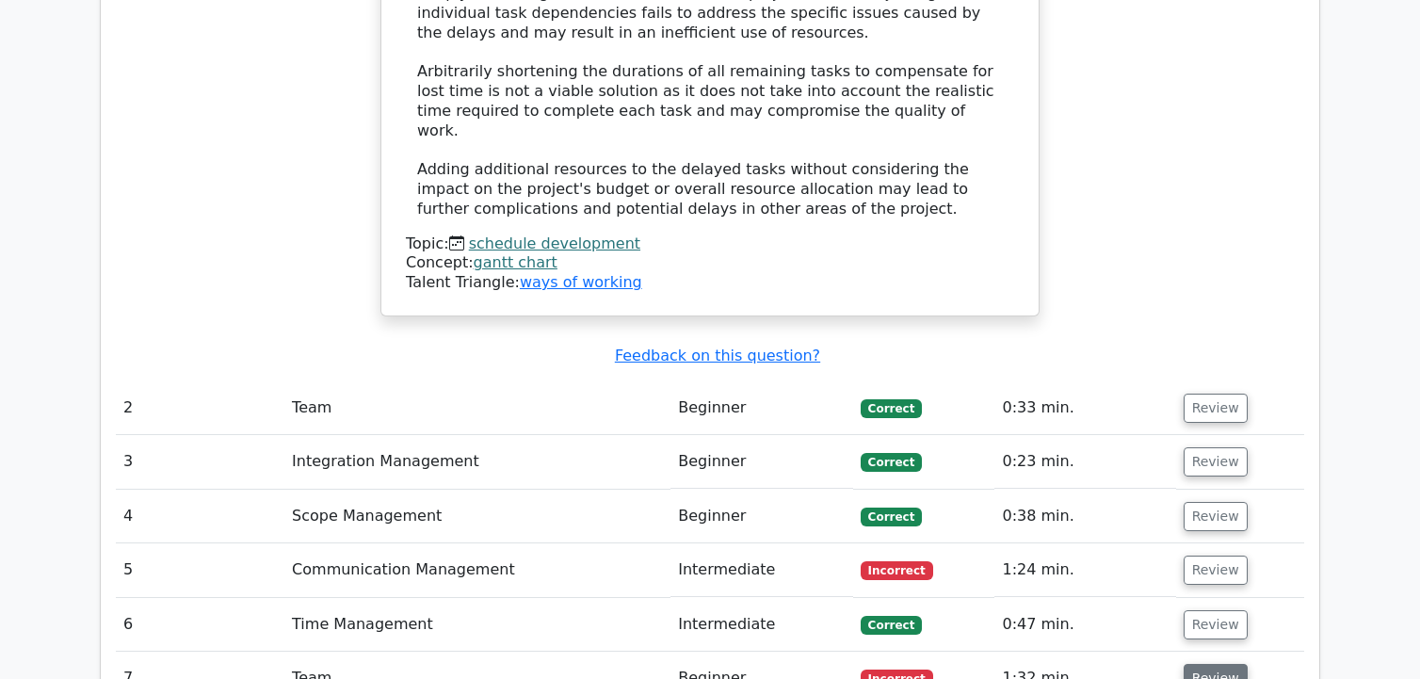
click at [1201, 664] on button "Review" at bounding box center [1215, 678] width 64 height 29
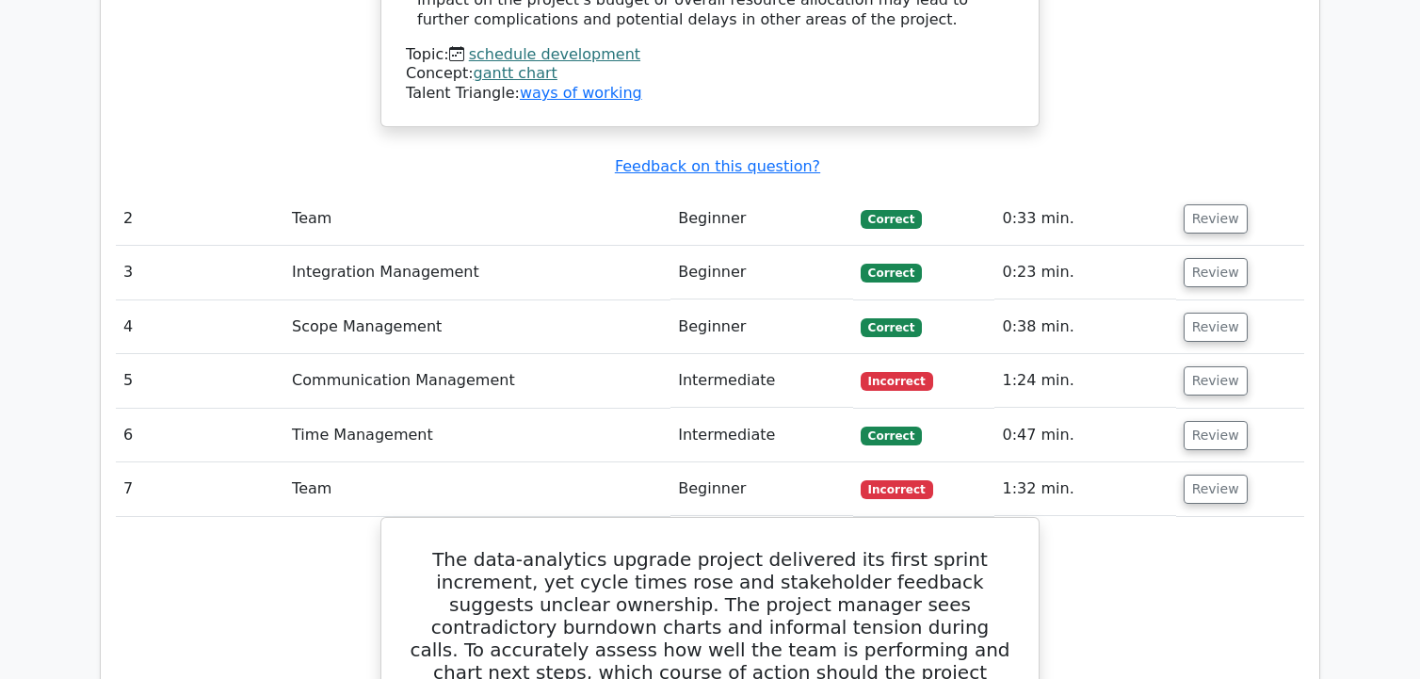
scroll to position [3039, 0]
click at [1213, 475] on button "Review" at bounding box center [1215, 489] width 64 height 29
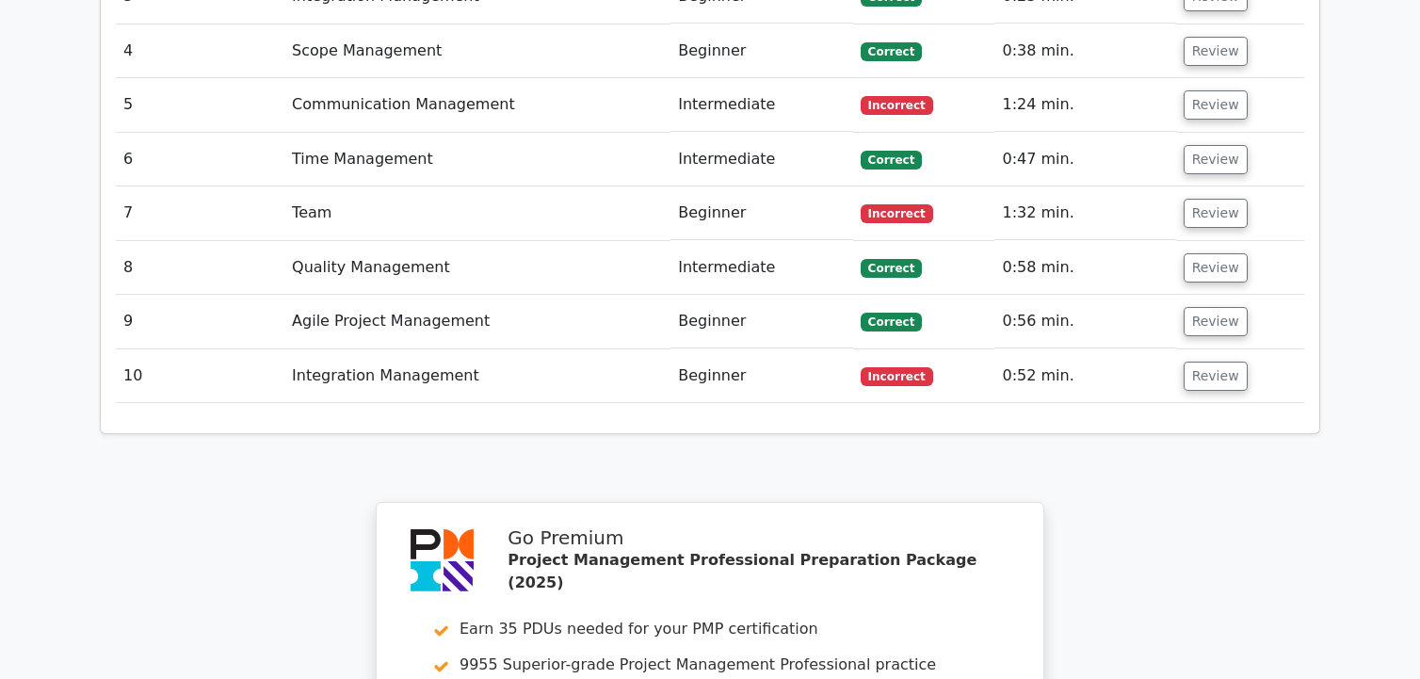
scroll to position [3321, 0]
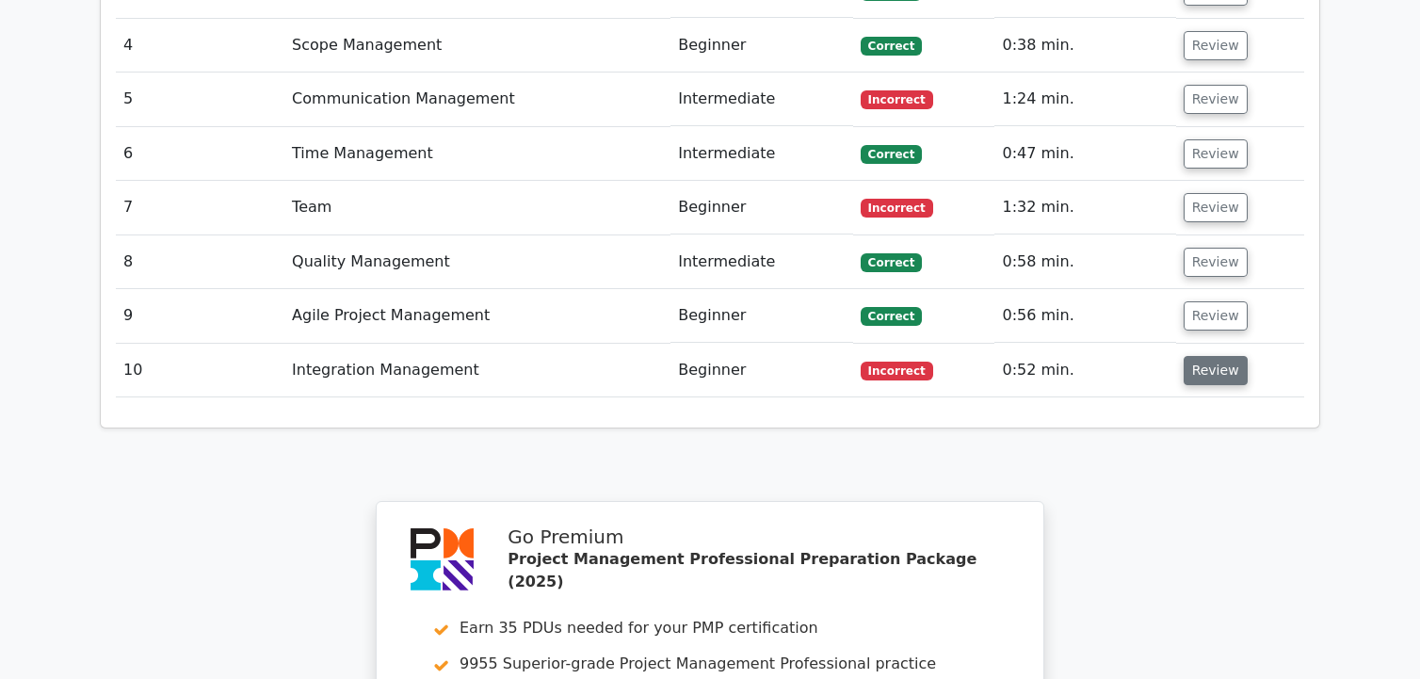
click at [1194, 356] on button "Review" at bounding box center [1215, 370] width 64 height 29
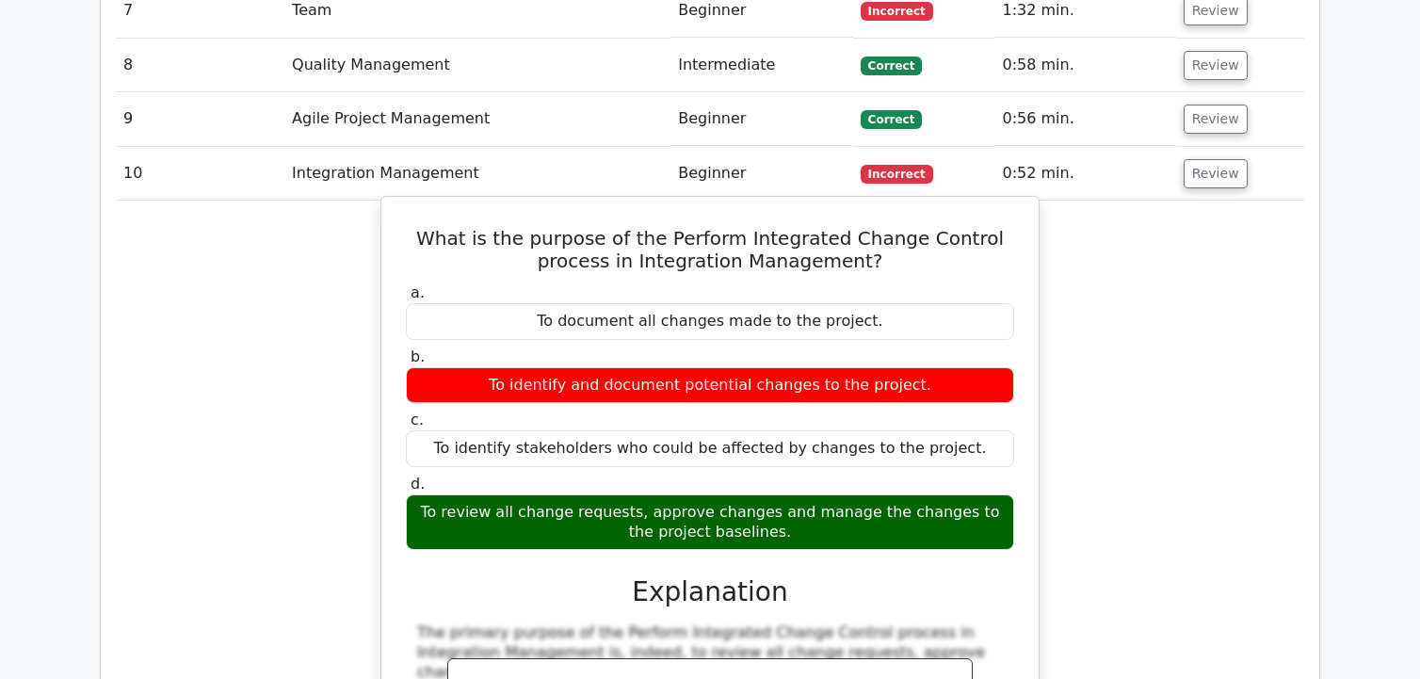
scroll to position [3509, 0]
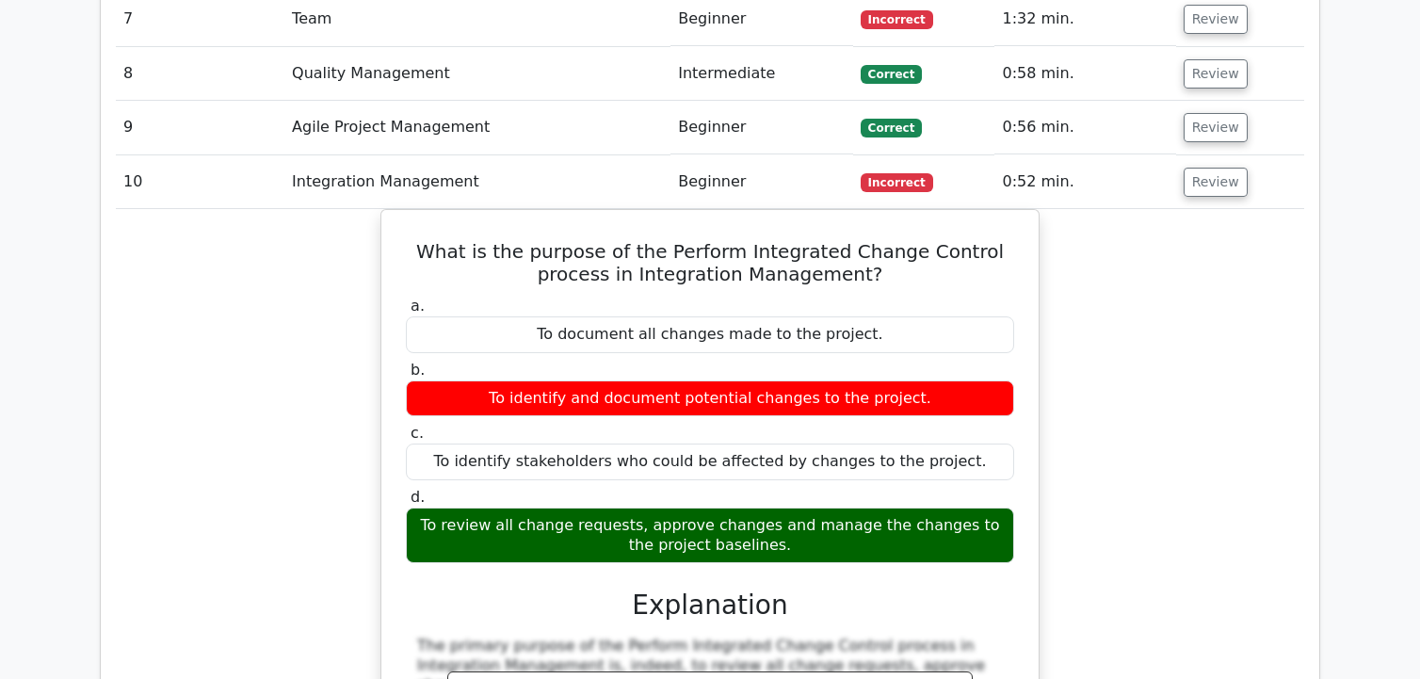
click at [1213, 244] on div "What is the purpose of the Perform Integrated Change Control process in Integra…" at bounding box center [710, 610] width 1188 height 802
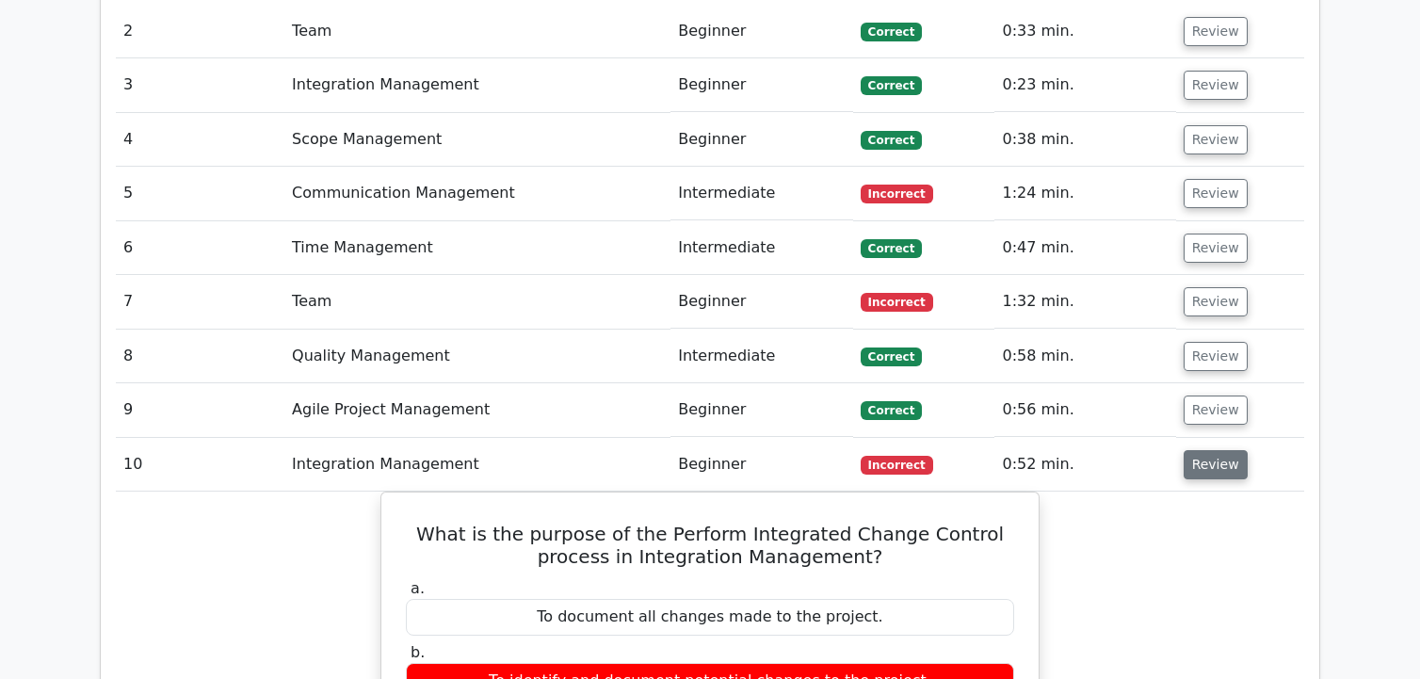
click at [1209, 450] on button "Review" at bounding box center [1215, 464] width 64 height 29
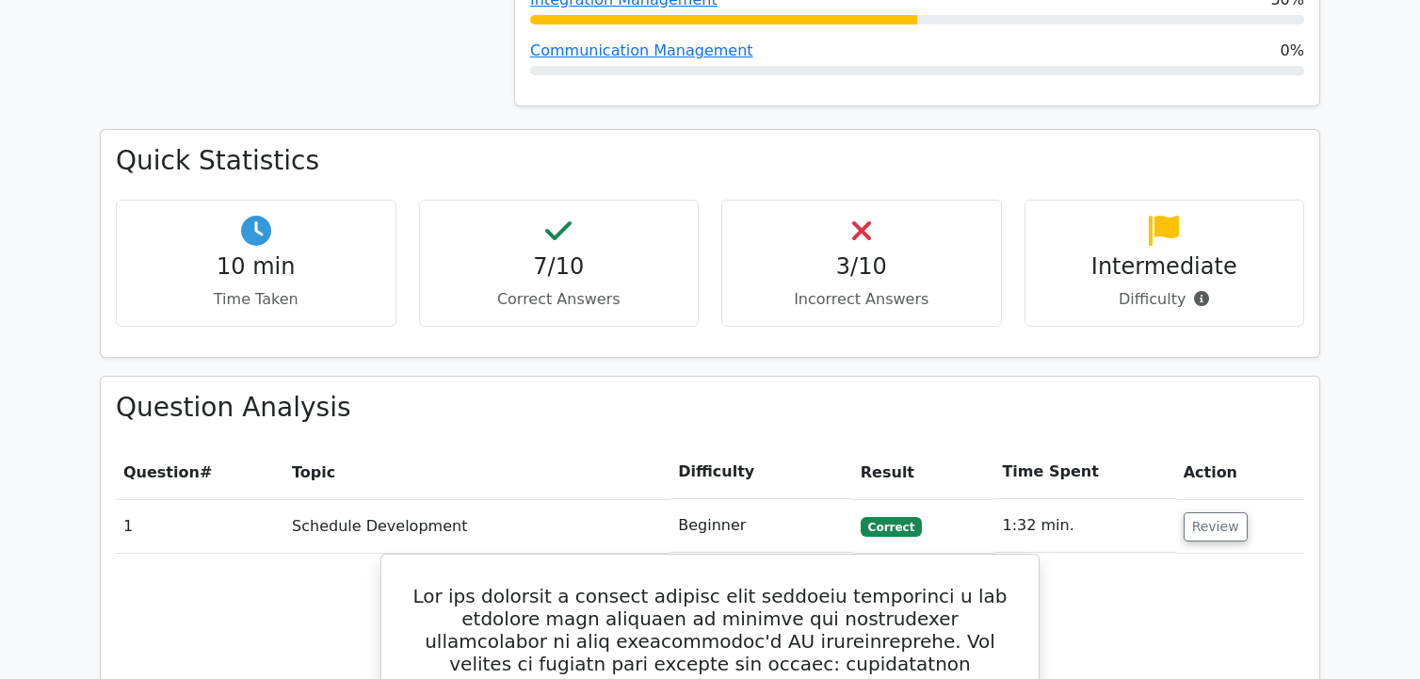
scroll to position [1506, 0]
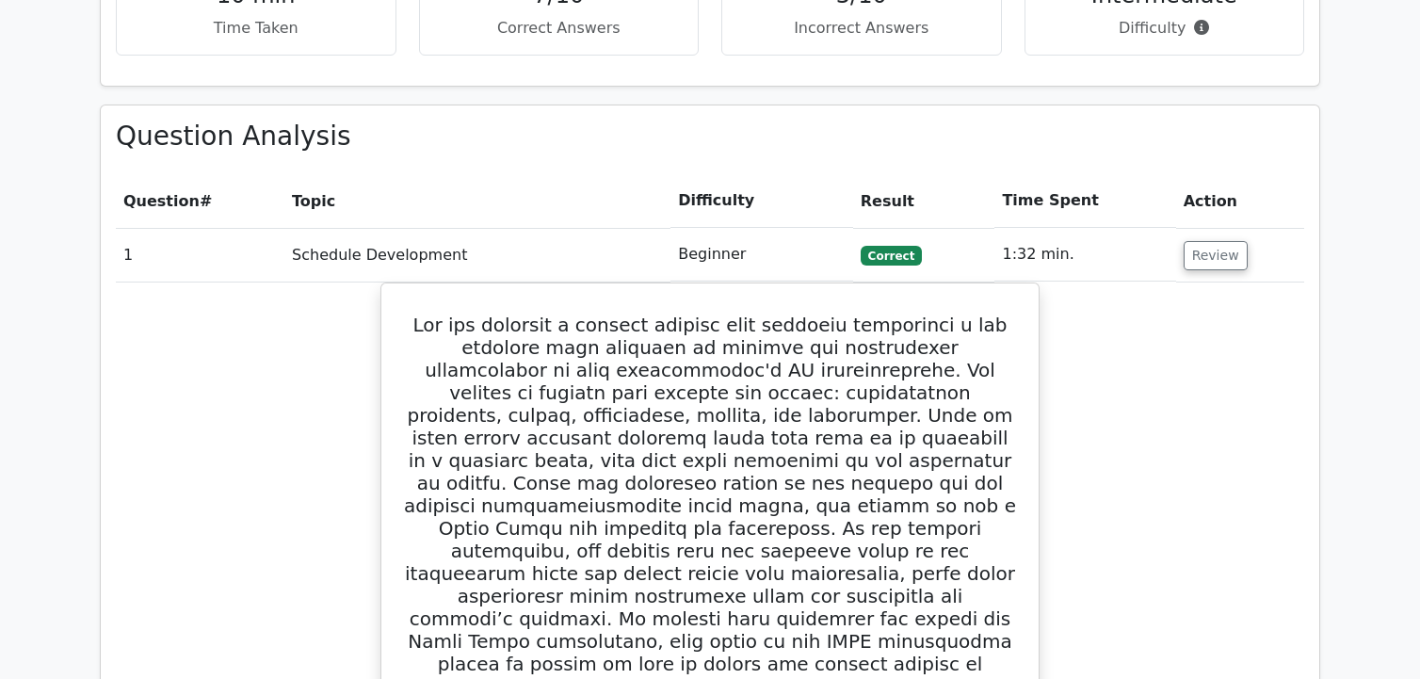
click at [1222, 228] on td "Review" at bounding box center [1240, 255] width 128 height 54
click at [1216, 241] on button "Review" at bounding box center [1215, 255] width 64 height 29
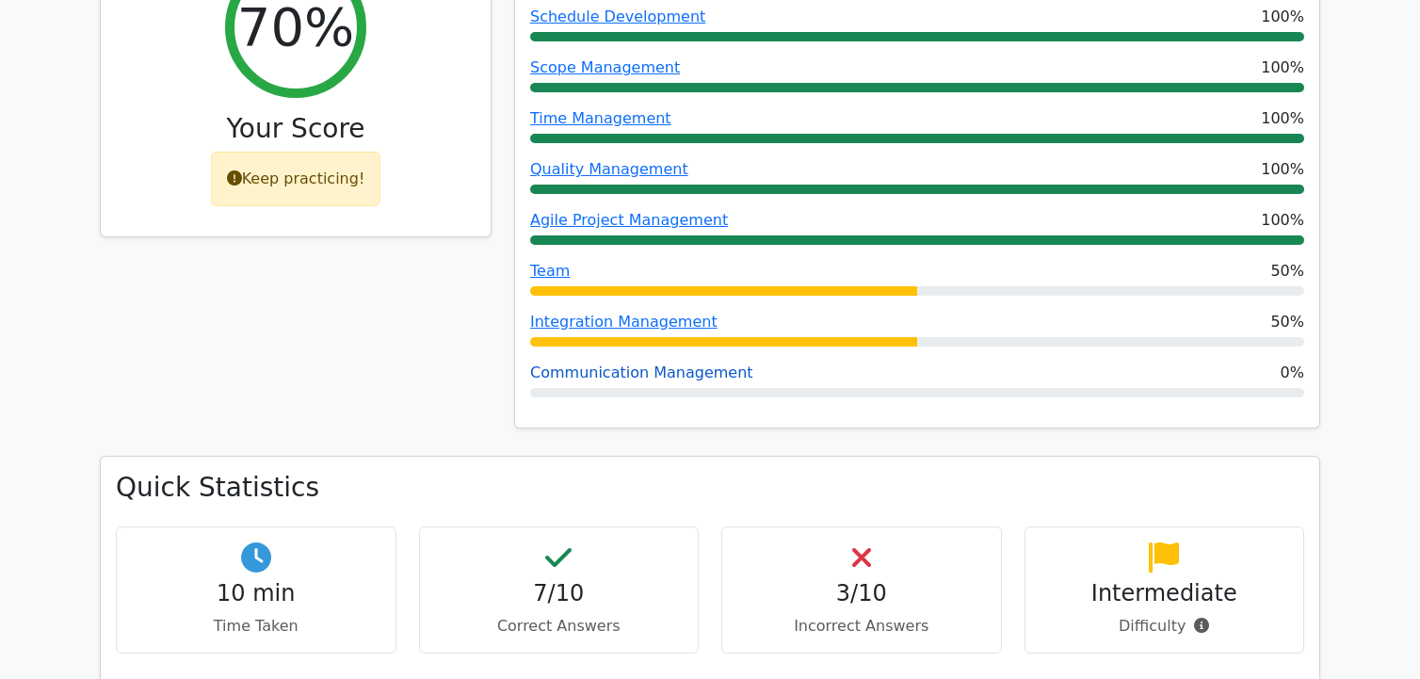
scroll to position [941, 0]
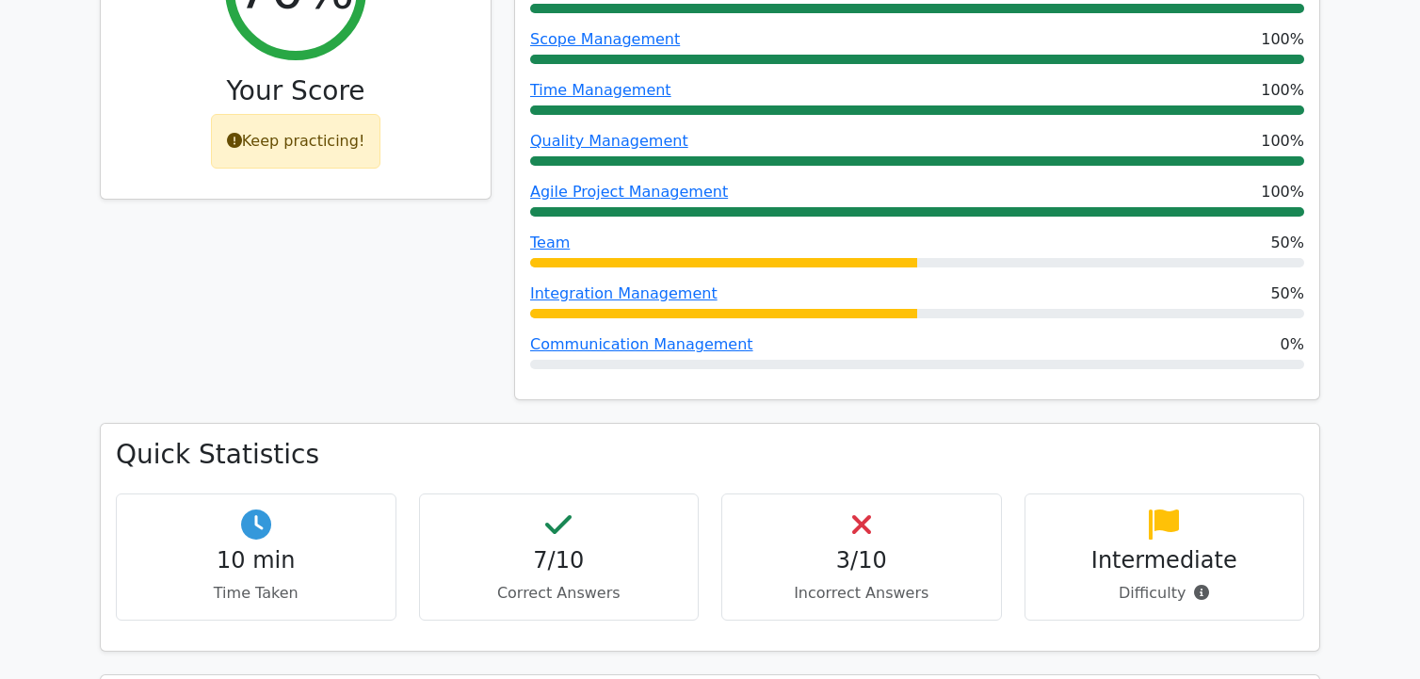
click at [342, 114] on div "Keep practicing!" at bounding box center [296, 141] width 170 height 55
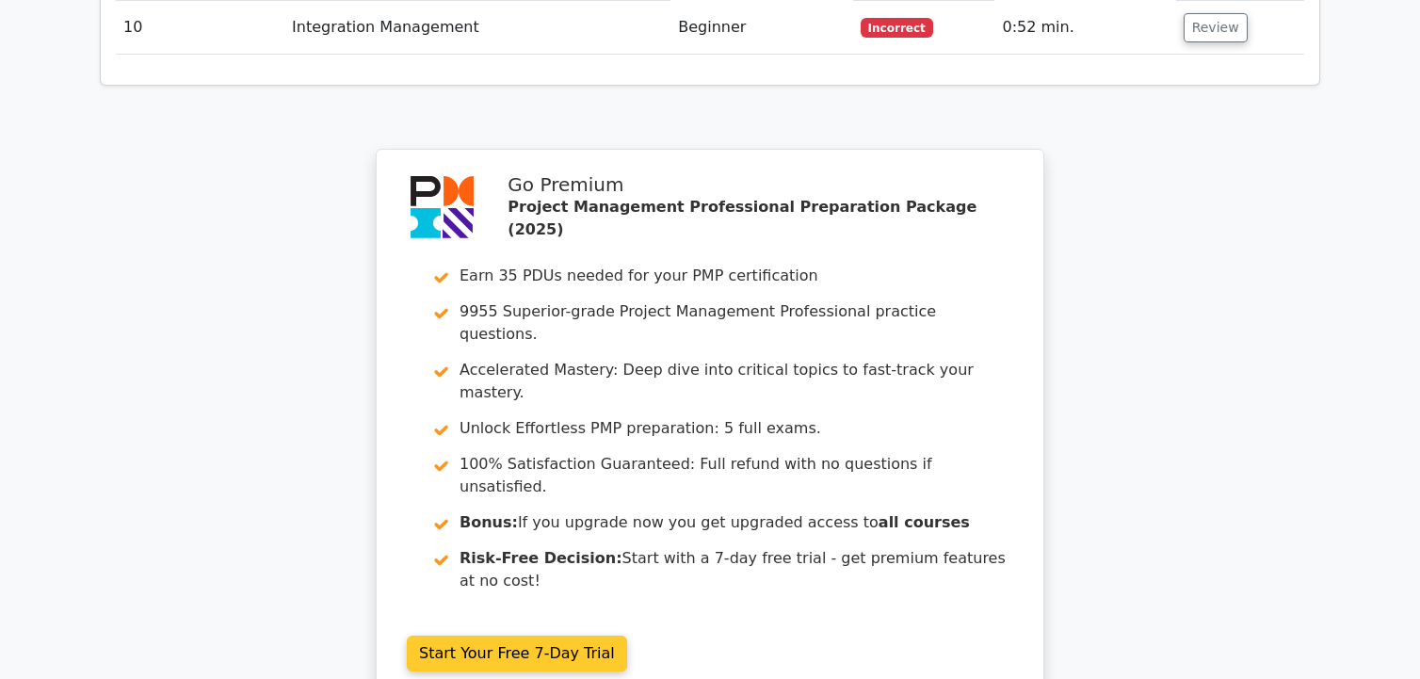
scroll to position [2259, 0]
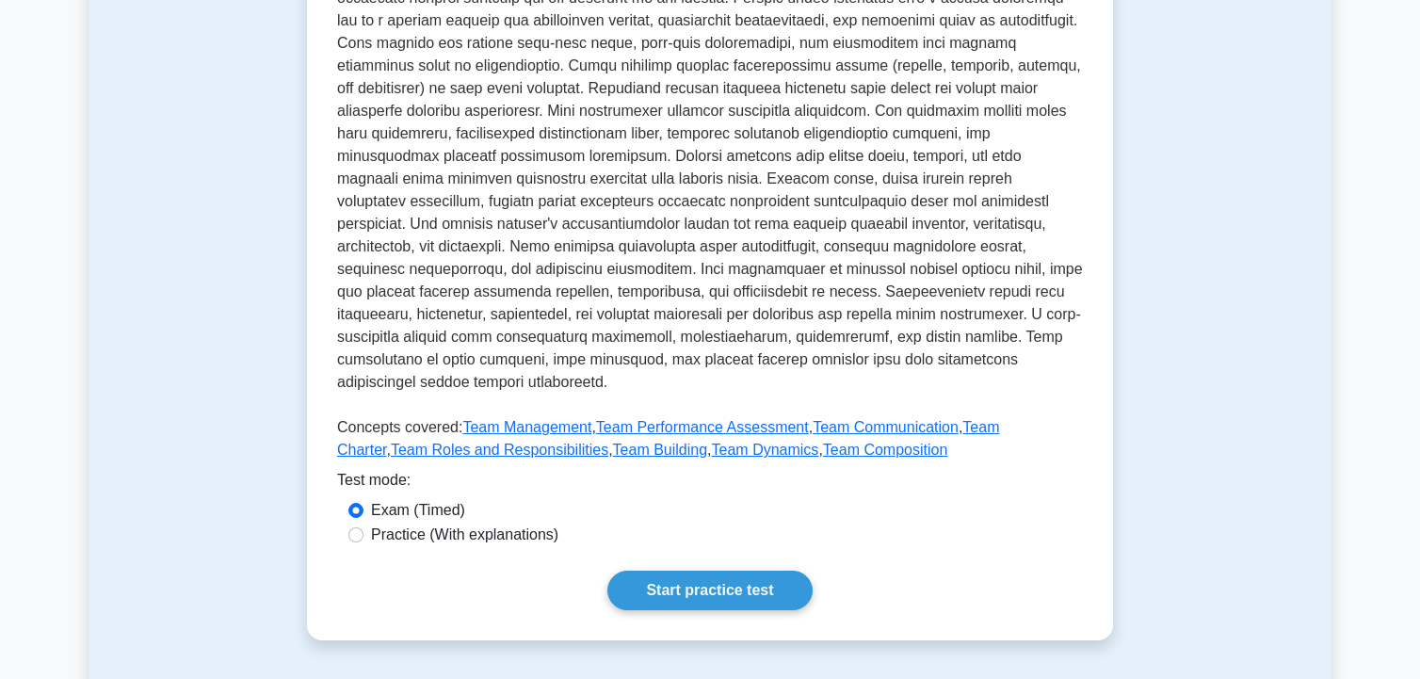
scroll to position [377, 0]
